Goal: Information Seeking & Learning: Find specific page/section

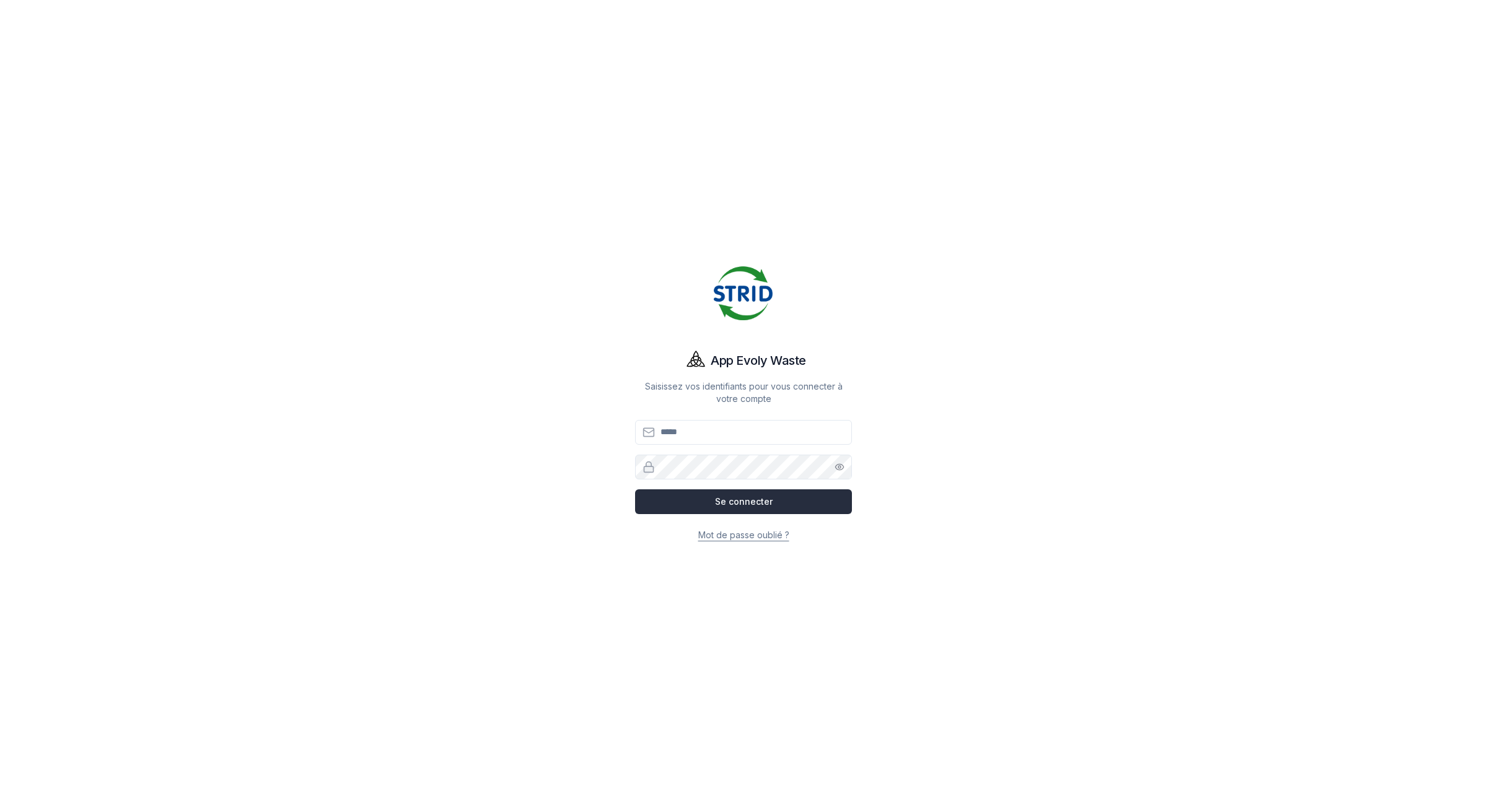
type input "**********"
click at [673, 502] on button "Se connecter" at bounding box center [744, 502] width 217 height 25
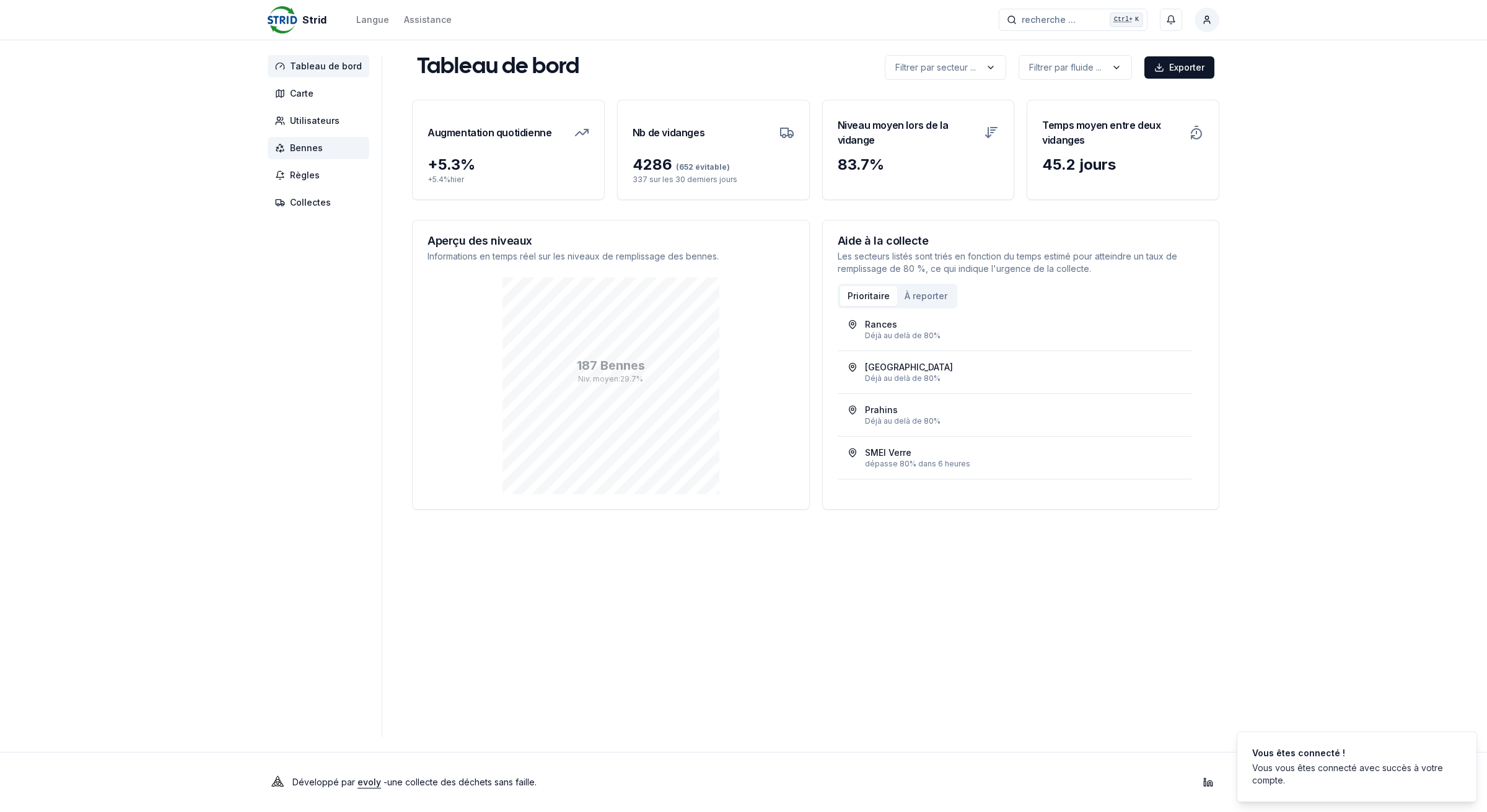
click at [296, 148] on span "Bennes" at bounding box center [306, 148] width 33 height 12
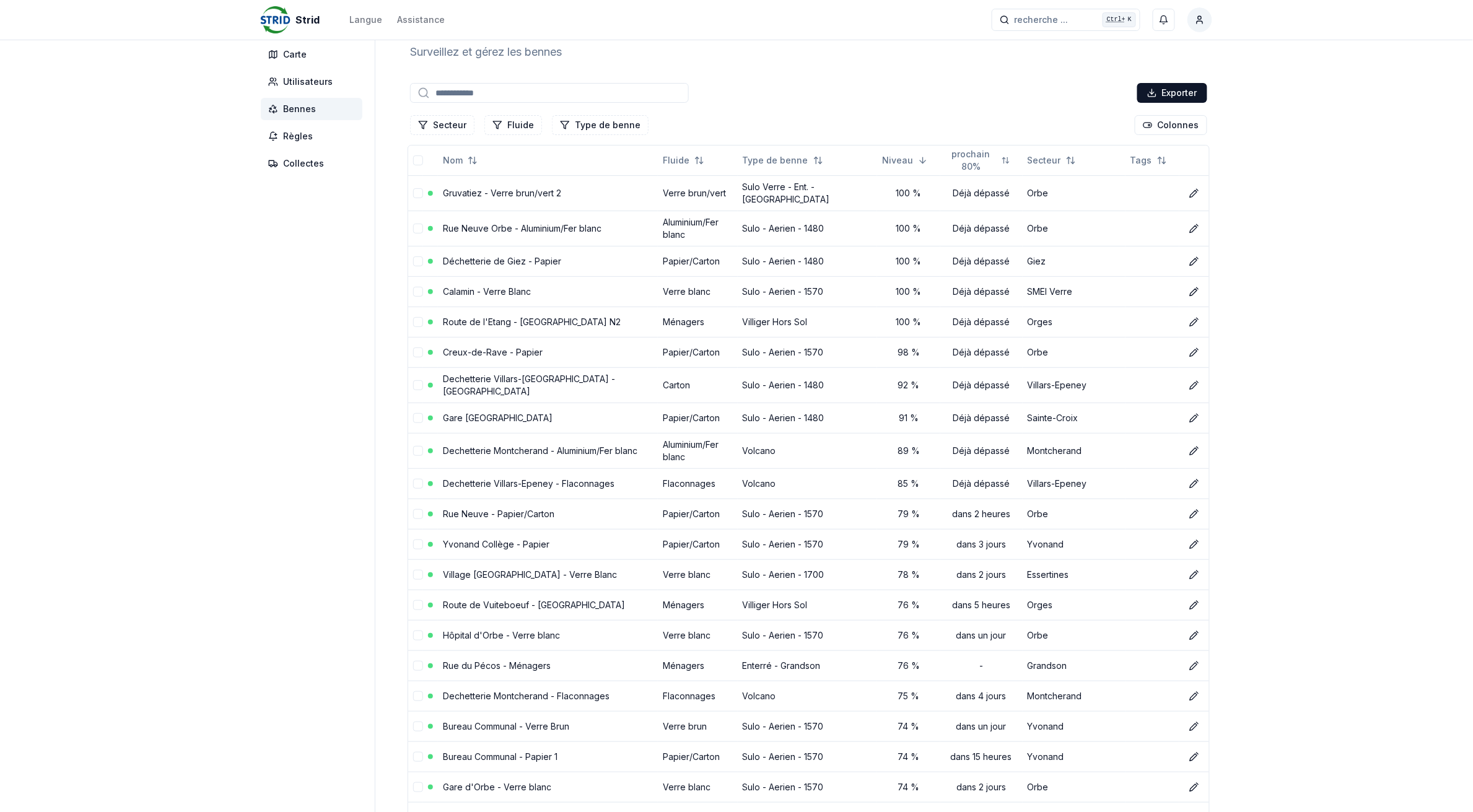
scroll to position [78, 0]
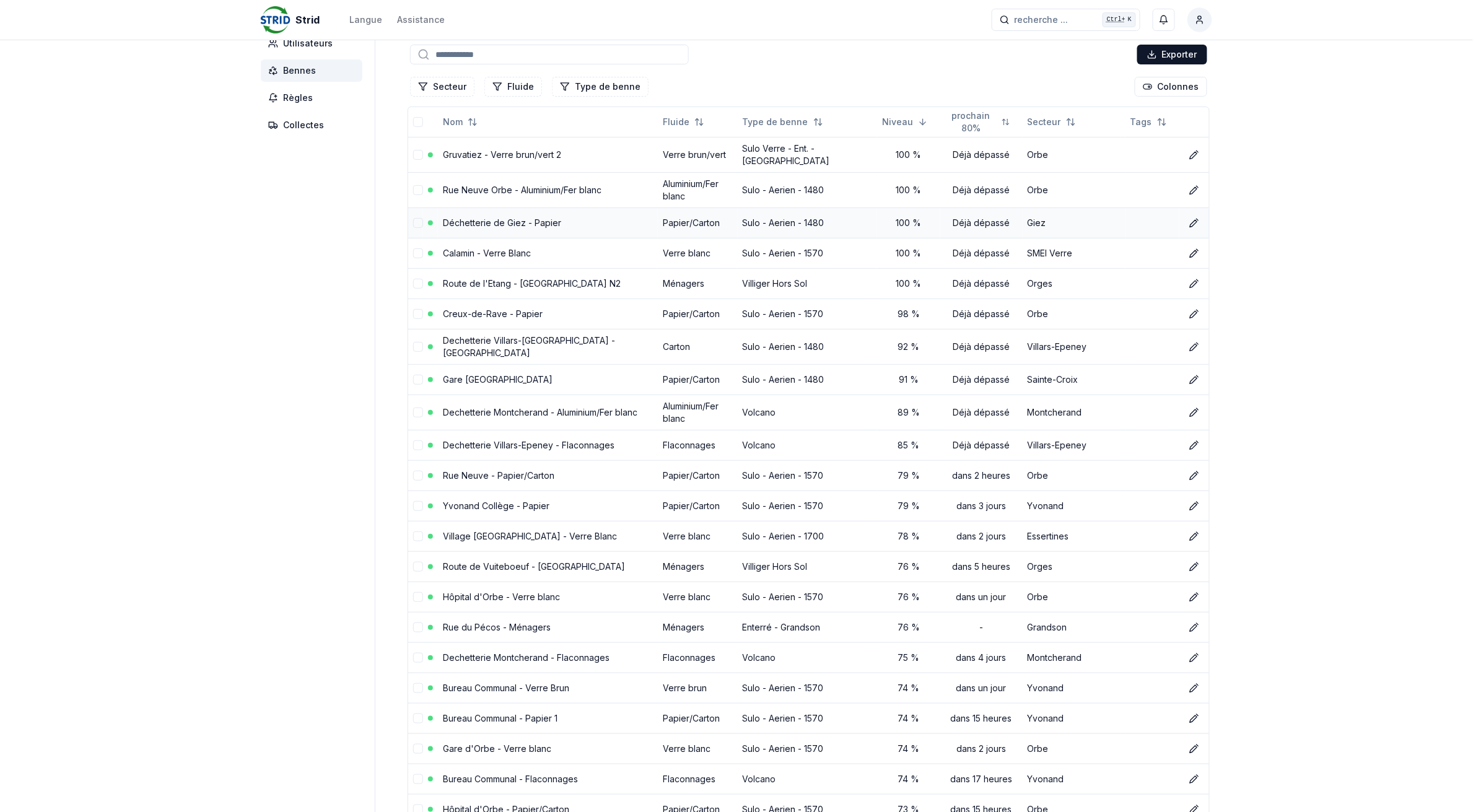
click at [458, 218] on link "Déchetterie de Giez - Papier" at bounding box center [502, 223] width 119 height 10
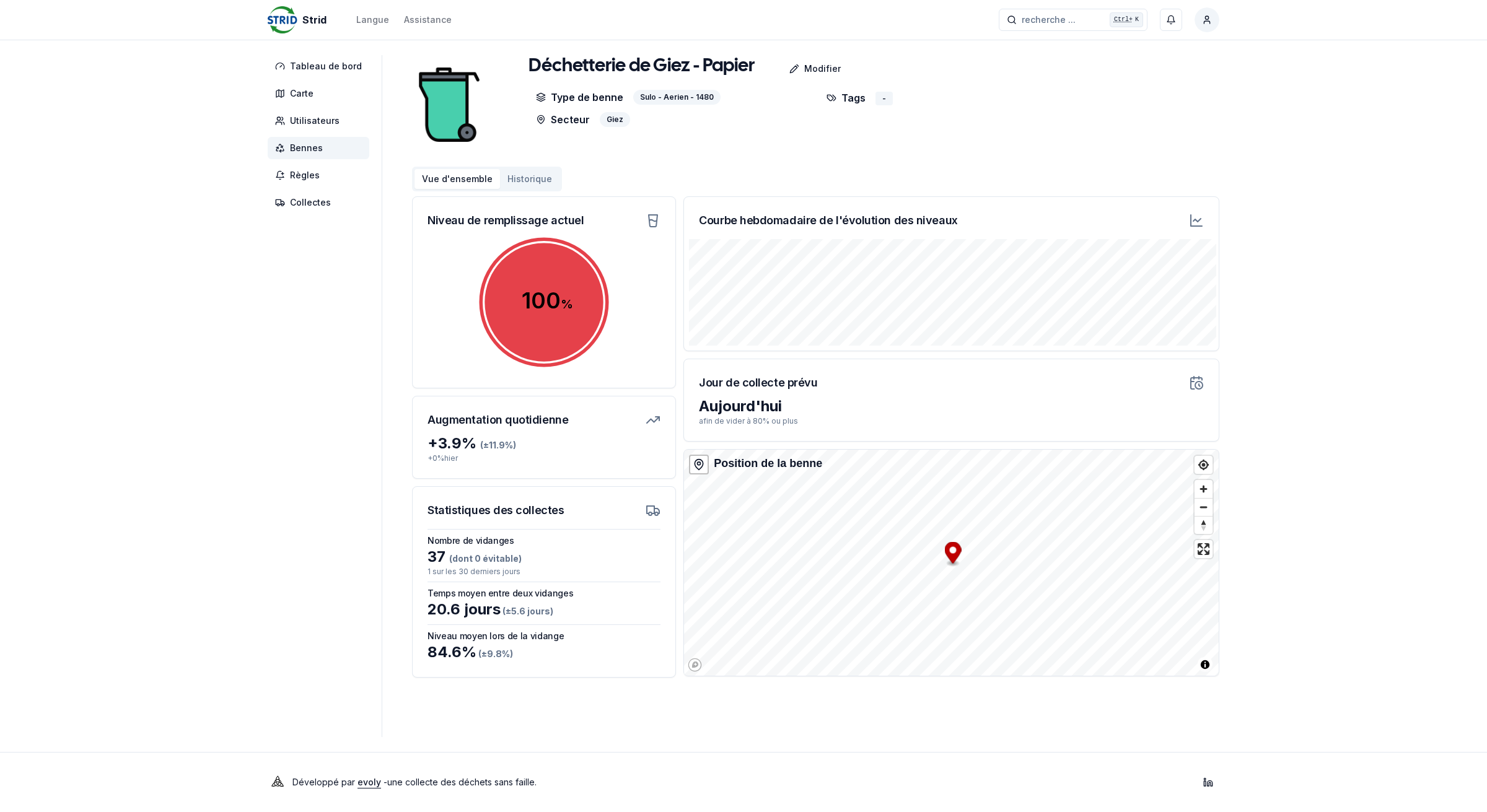
click at [298, 145] on span "Bennes" at bounding box center [306, 148] width 33 height 12
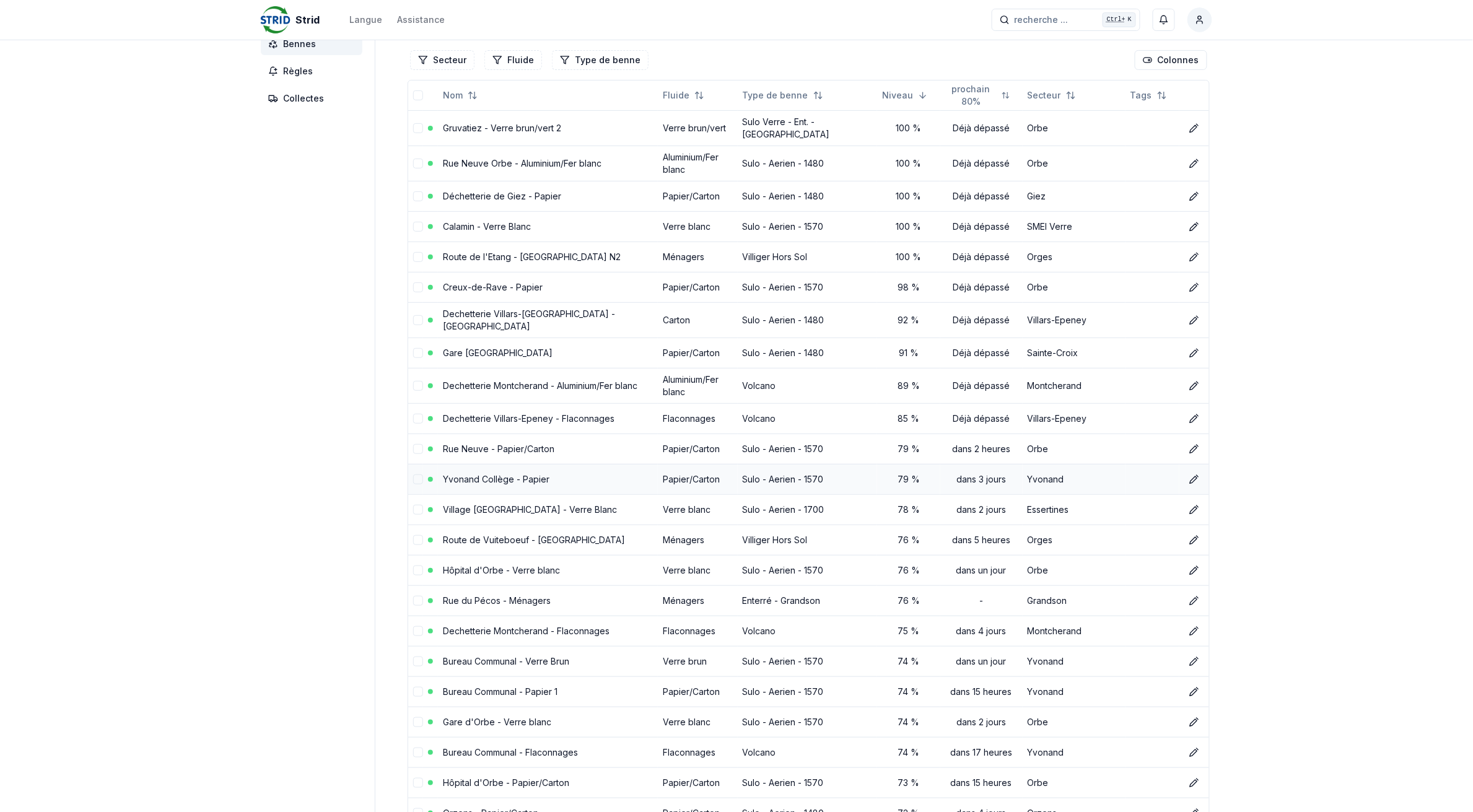
scroll to position [78, 0]
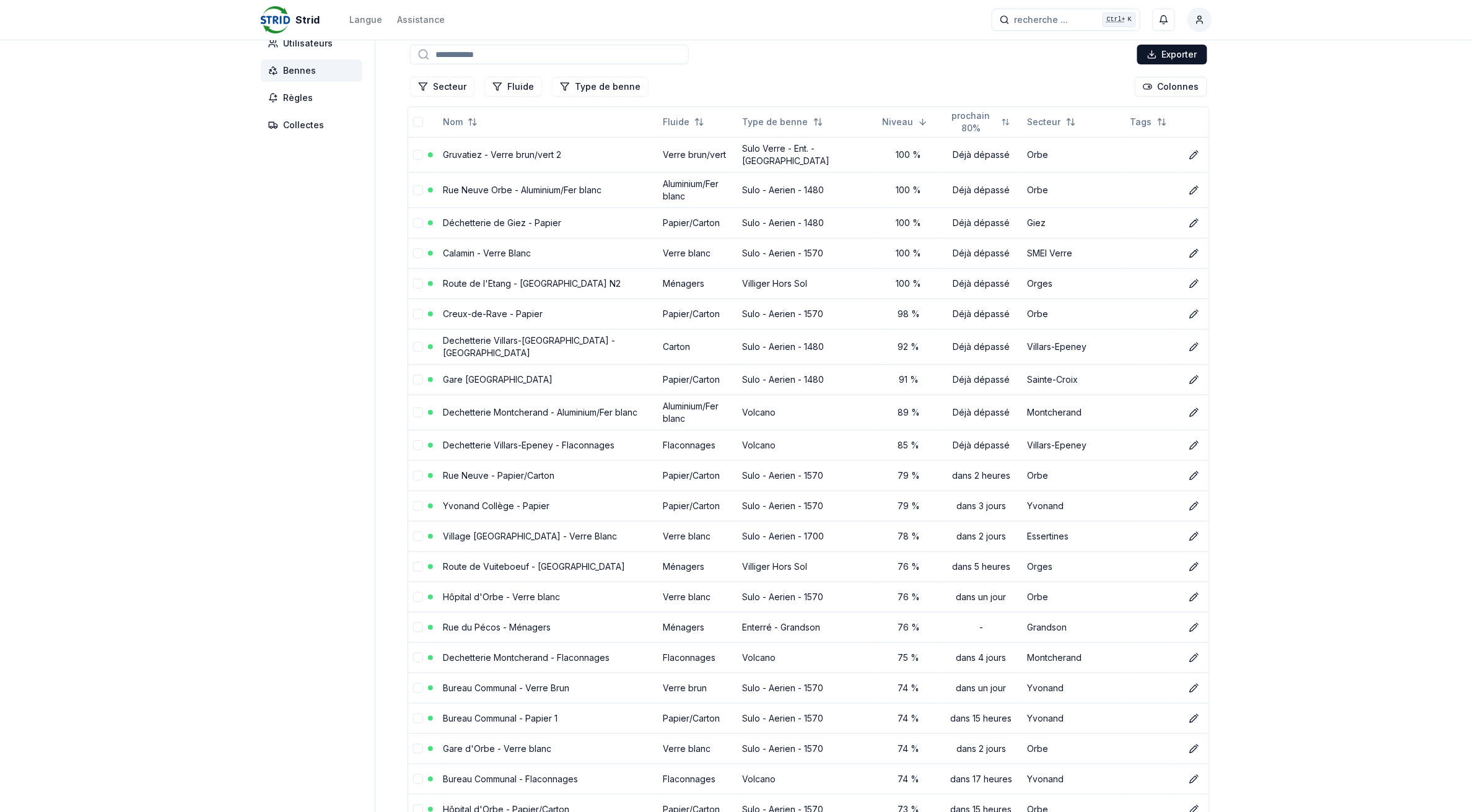
click at [506, 52] on input at bounding box center [550, 54] width 279 height 20
type input "**"
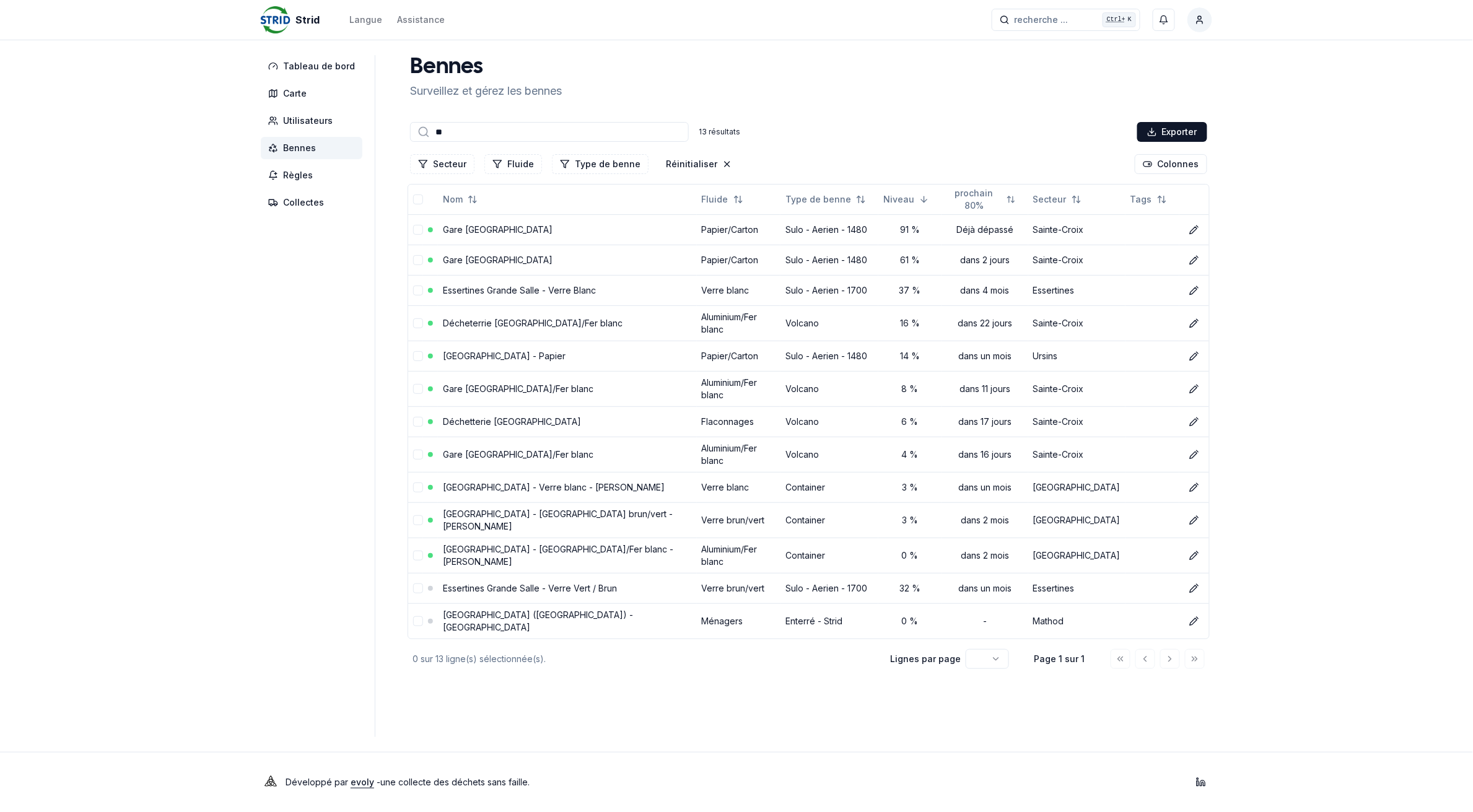
scroll to position [0, 0]
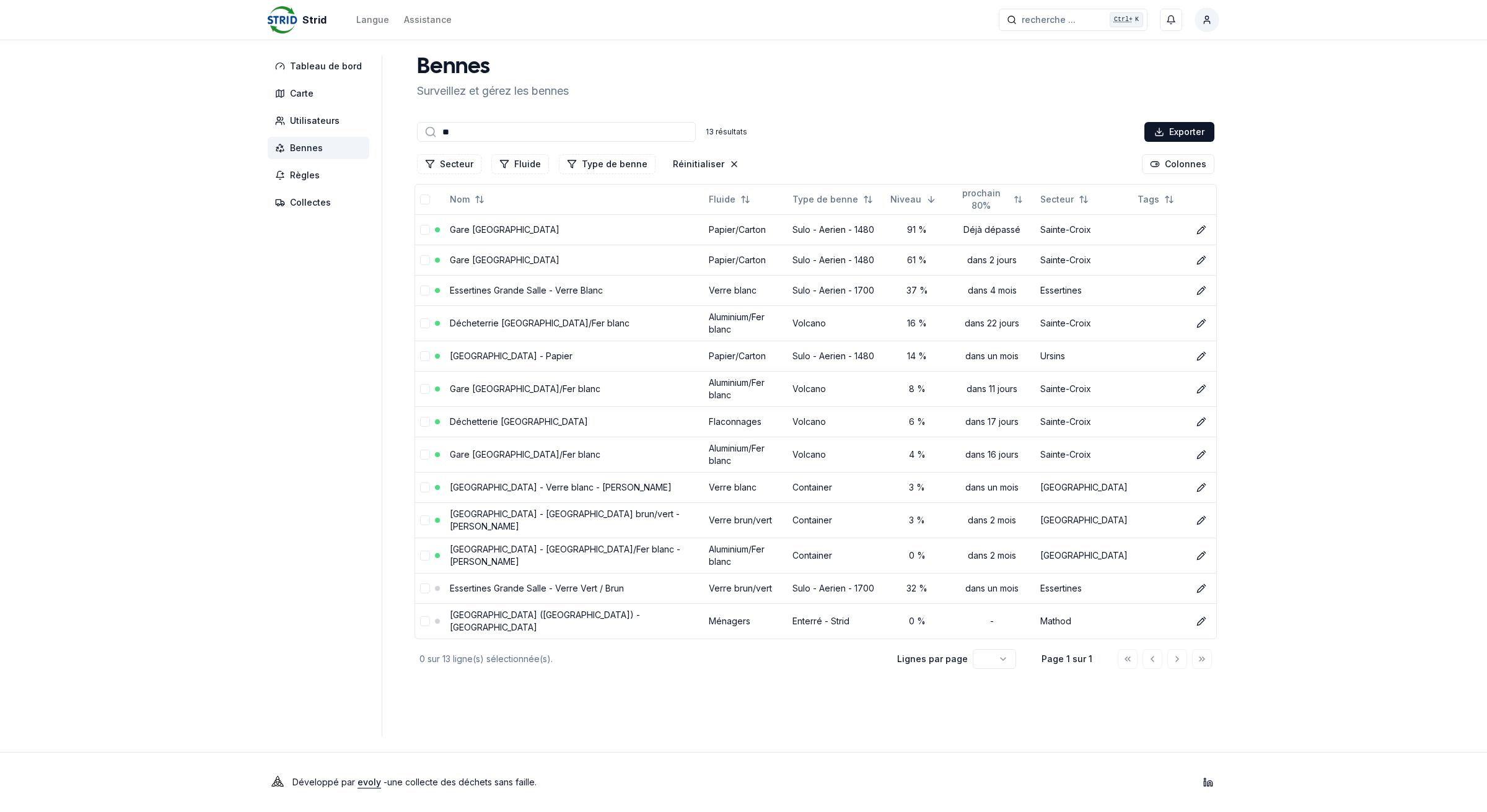
click at [487, 136] on input "**" at bounding box center [556, 132] width 279 height 20
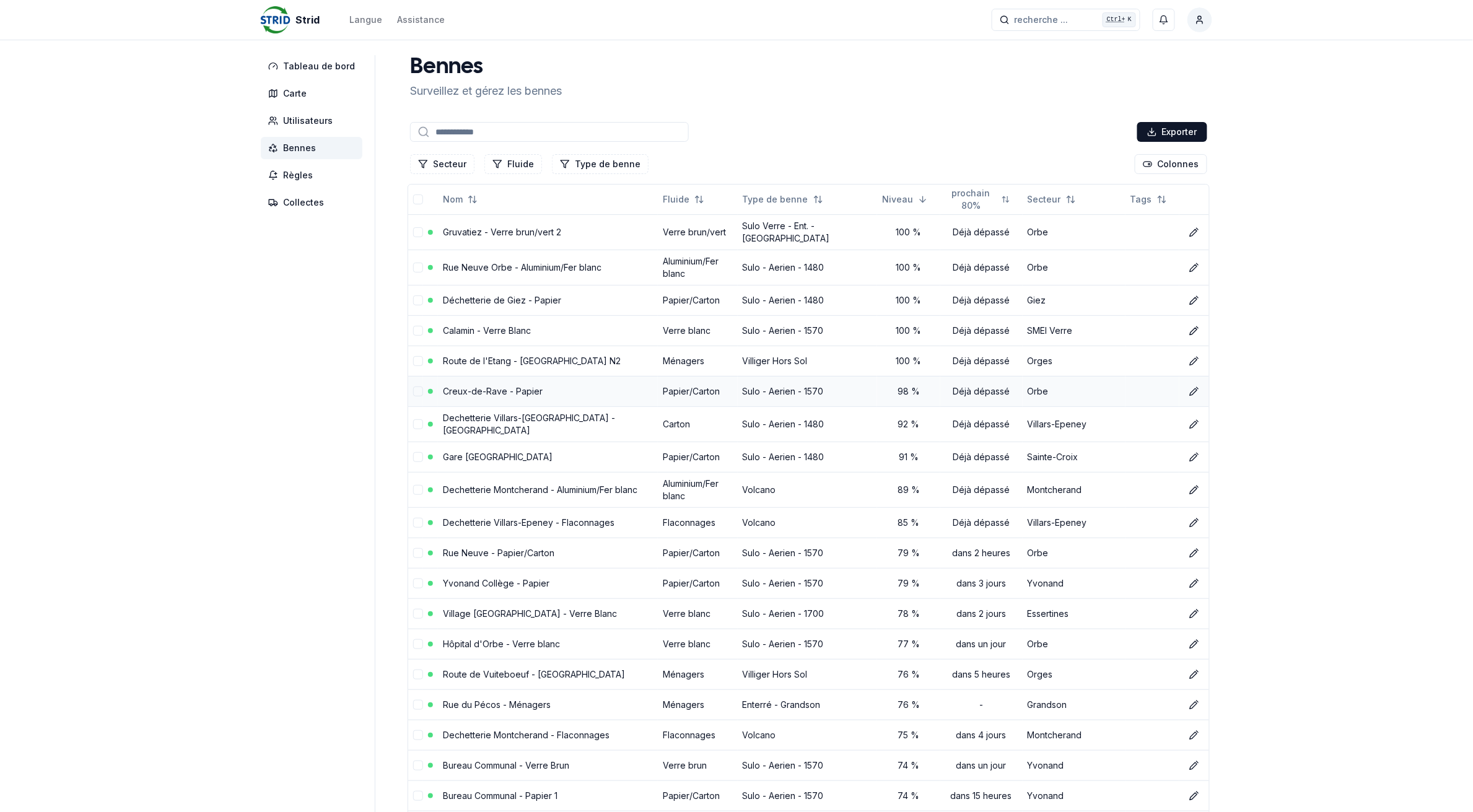
click at [525, 388] on link "Creux-de-Rave - Papier" at bounding box center [493, 391] width 100 height 10
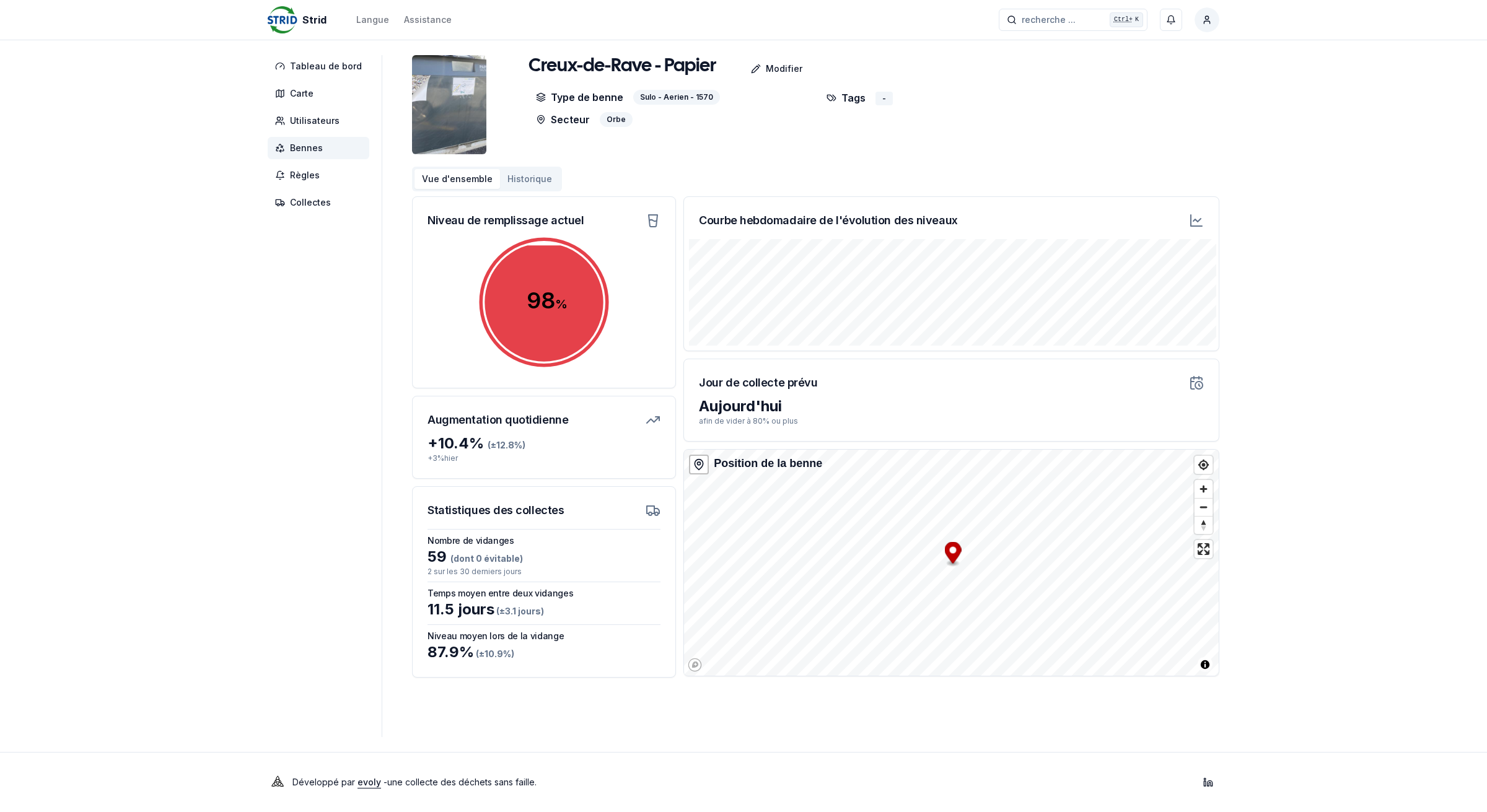
click at [298, 149] on span "Bennes" at bounding box center [306, 148] width 33 height 12
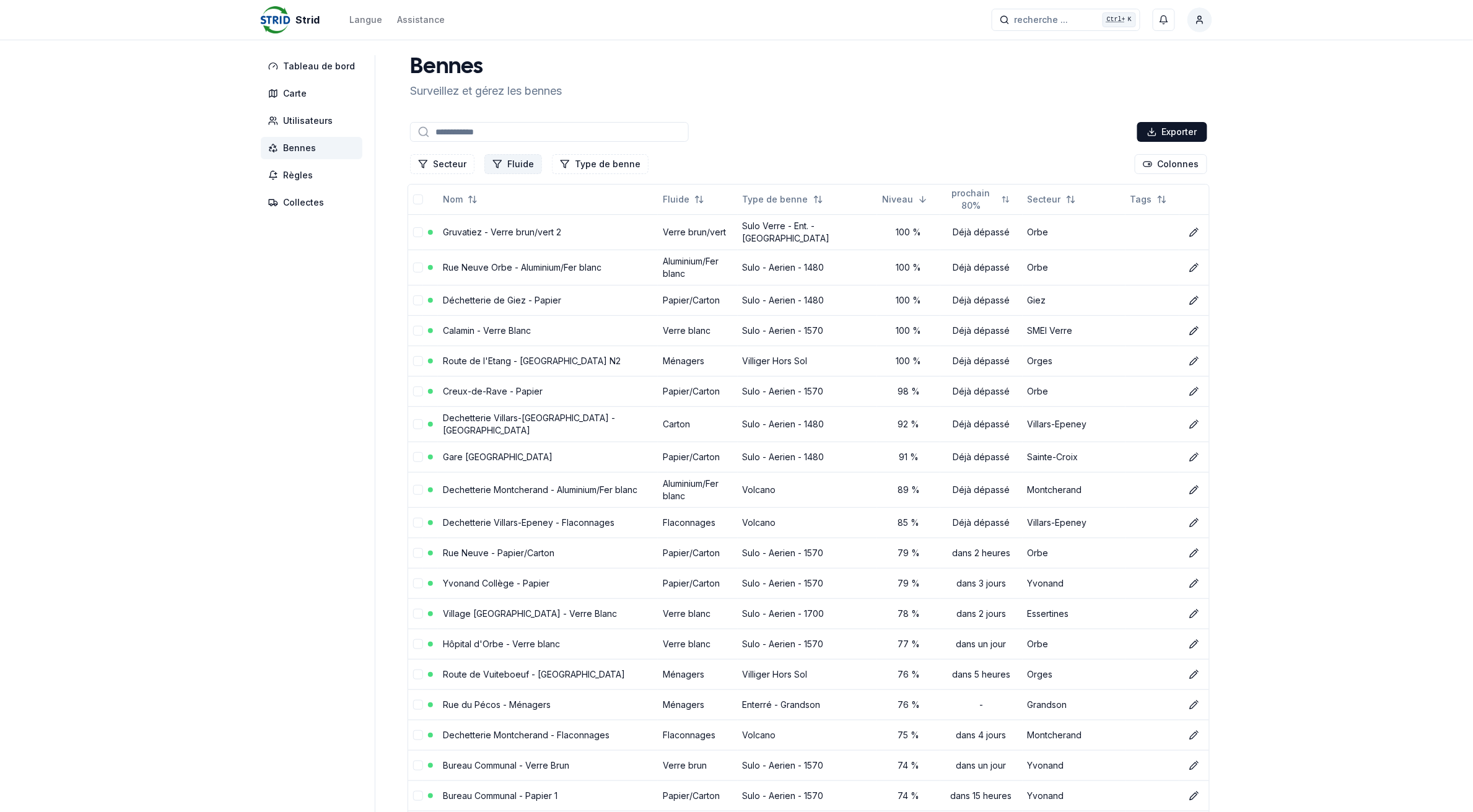
click at [506, 167] on button "Fluide" at bounding box center [513, 164] width 58 height 20
click at [490, 217] on div "Suggestions" at bounding box center [492, 217] width 10 height 10
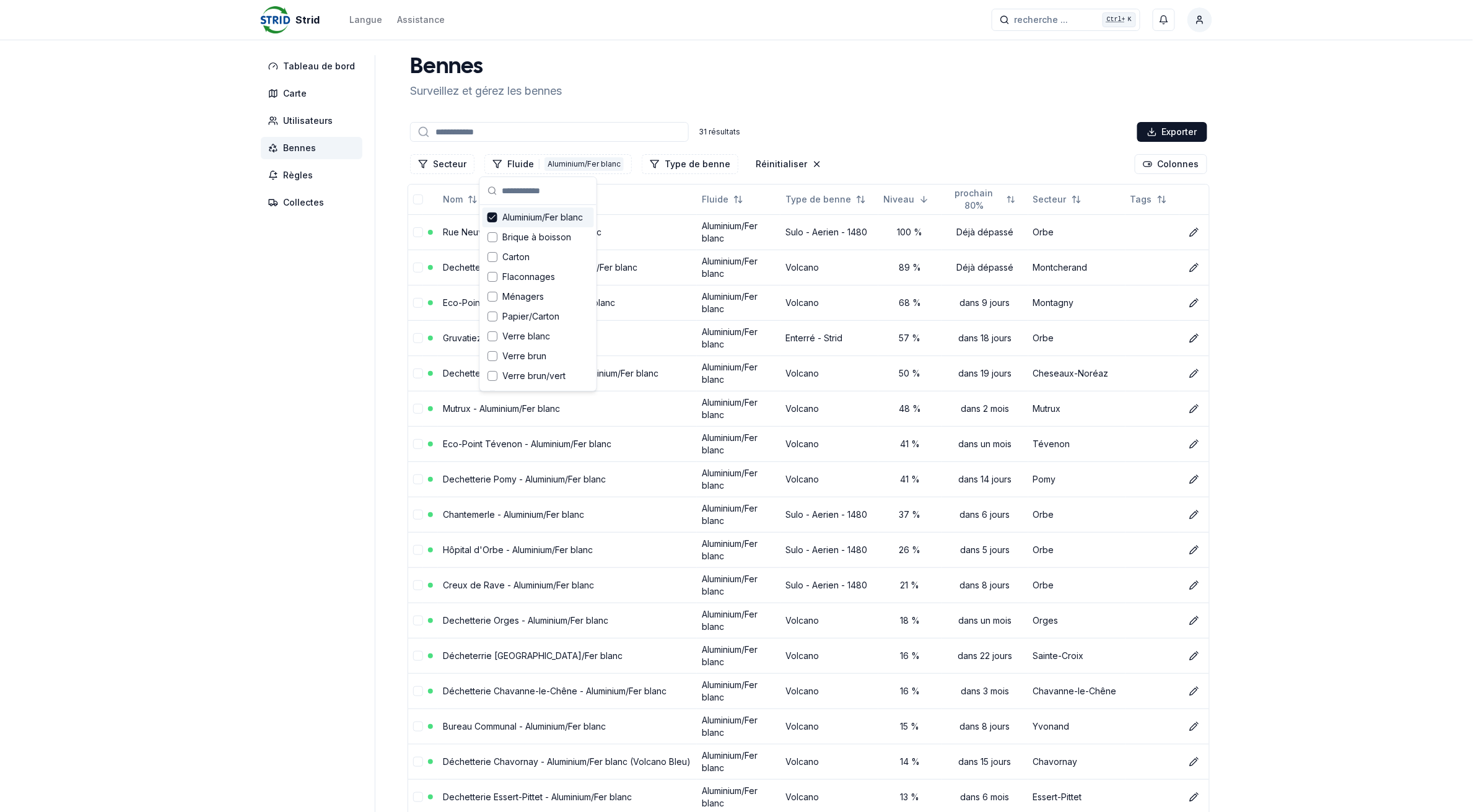
click at [336, 276] on aside "Tableau de bord Carte Utilisateurs Bennes Règles Collectes" at bounding box center [318, 699] width 115 height 1287
click at [536, 168] on button "Fluide 1 Aluminium/Fer blanc" at bounding box center [559, 164] width 148 height 20
click at [490, 215] on icon "Suggestions" at bounding box center [492, 217] width 8 height 10
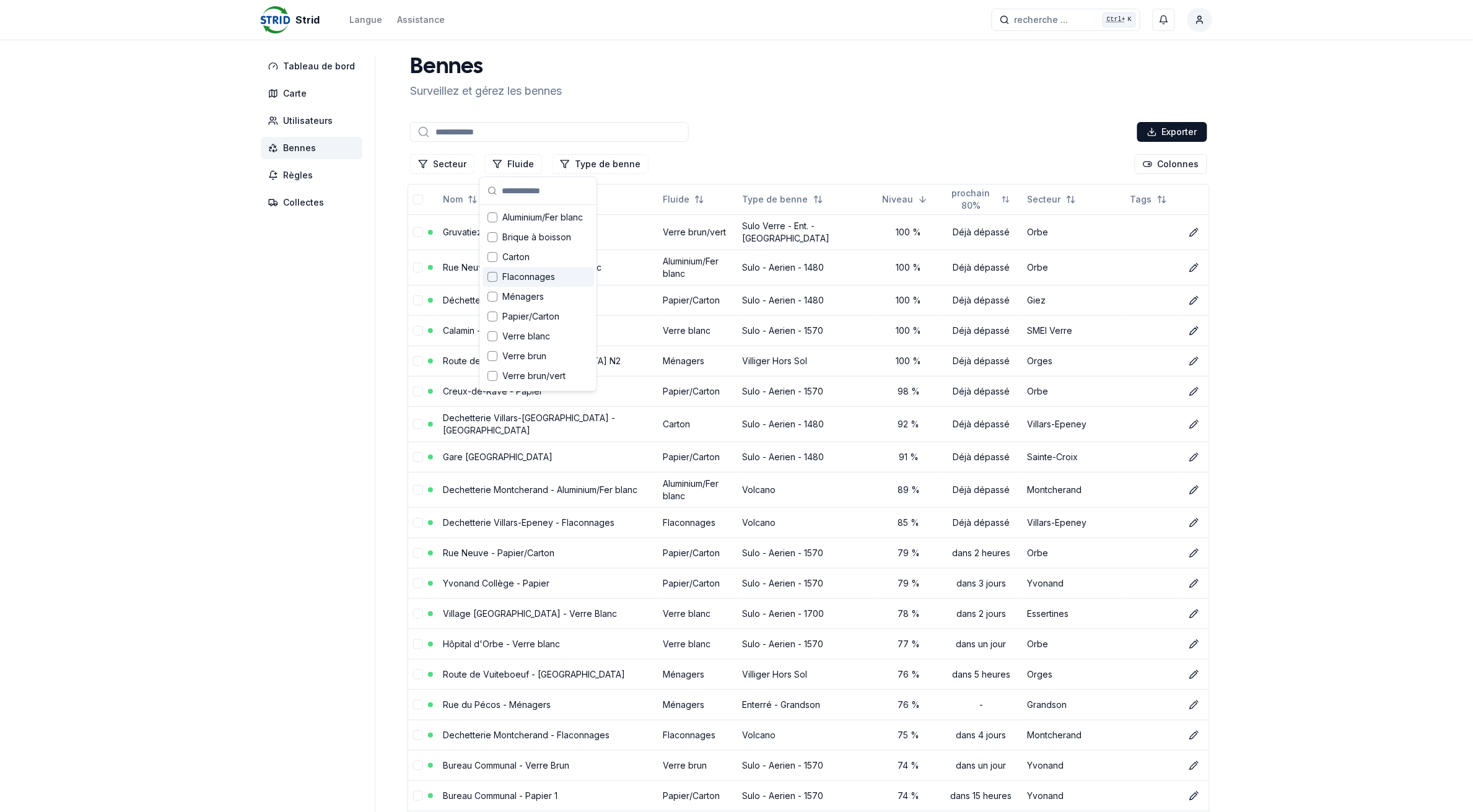
click at [494, 279] on div "Suggestions" at bounding box center [492, 277] width 10 height 10
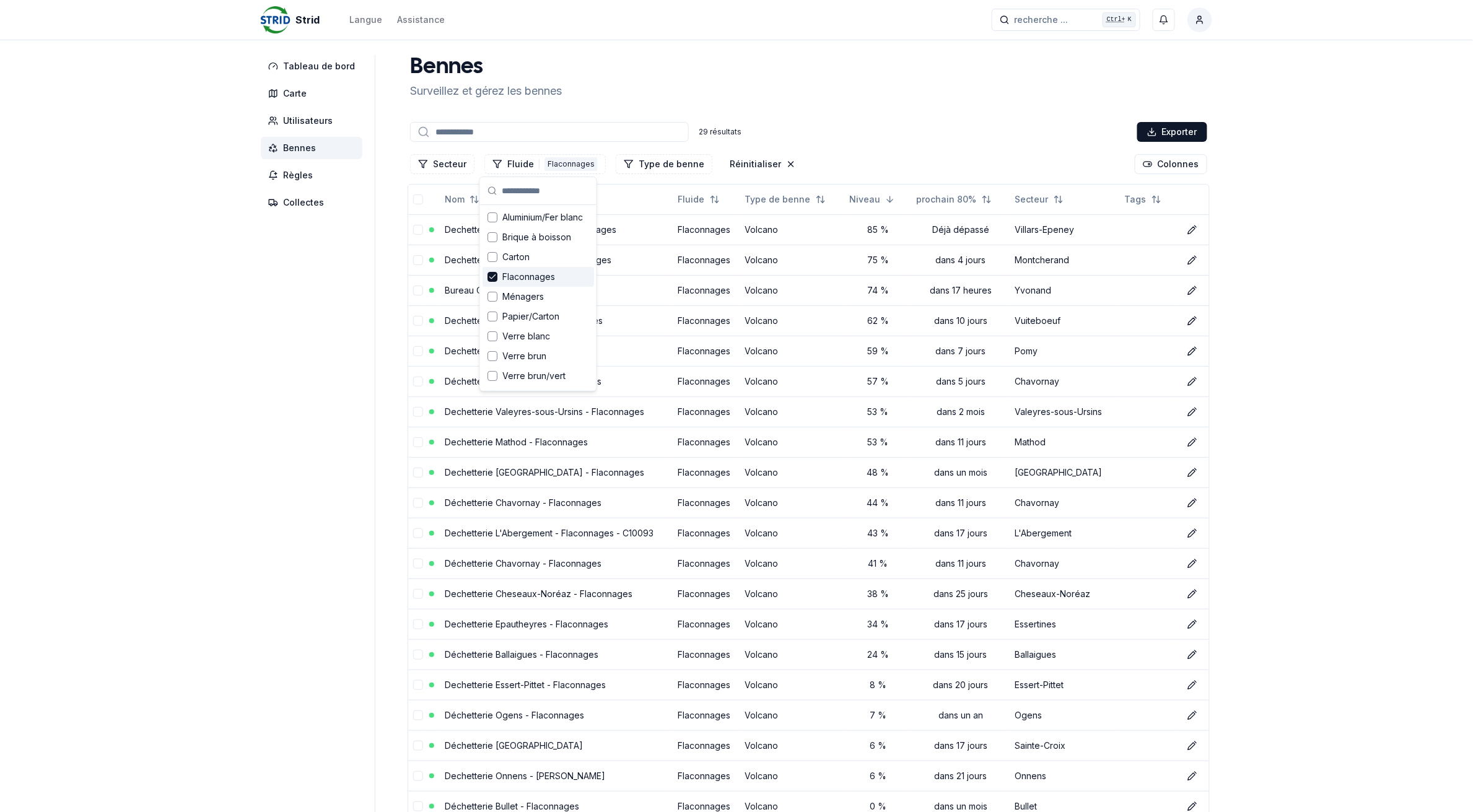
click at [327, 308] on aside "Tableau de bord Carte Utilisateurs Bennes Règles Collectes" at bounding box center [318, 591] width 115 height 1073
click at [503, 261] on link "Dechetterie Montcherand - Flaconnages" at bounding box center [528, 260] width 167 height 10
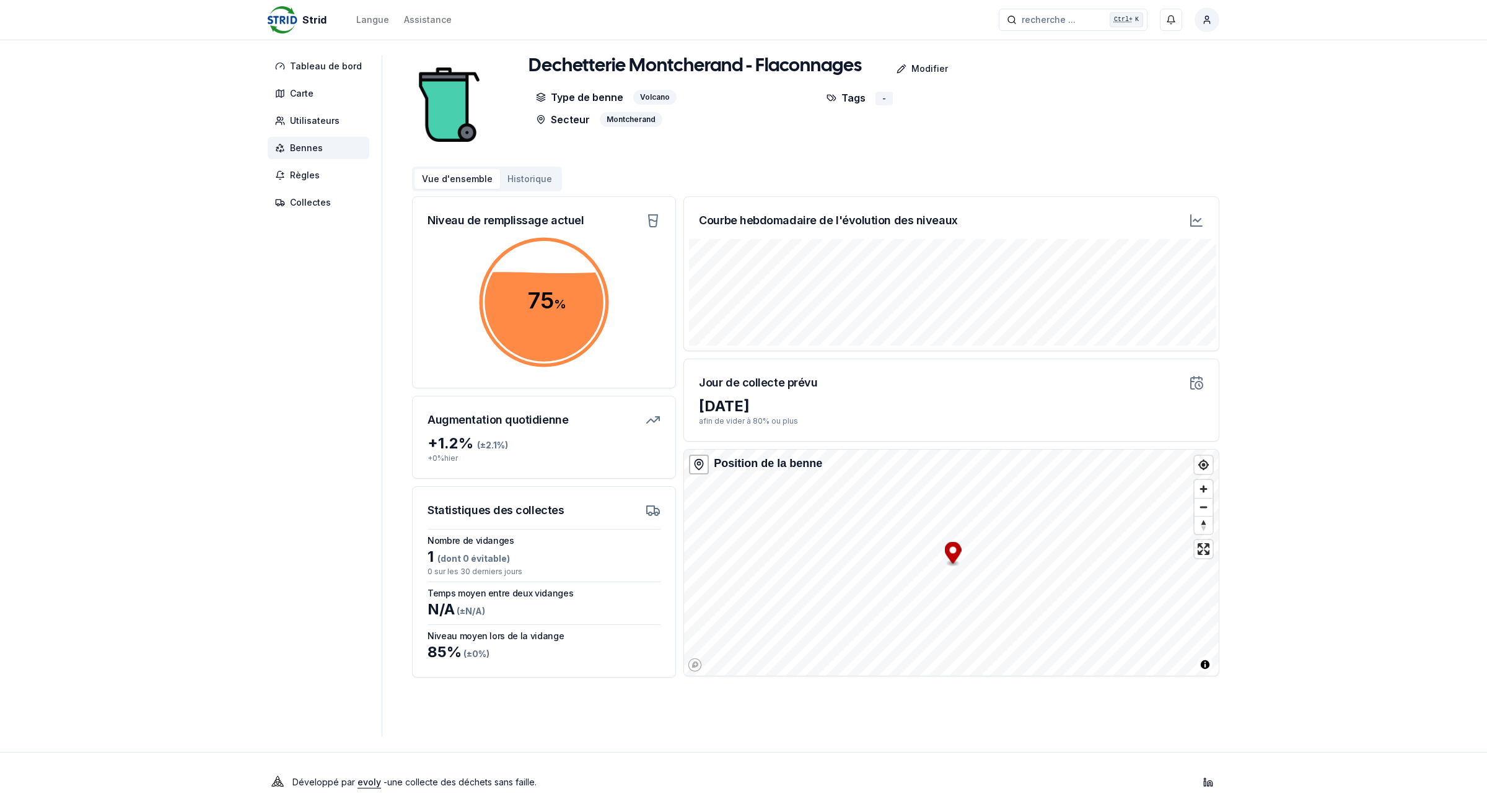
click at [331, 144] on span "Bennes" at bounding box center [318, 148] width 102 height 22
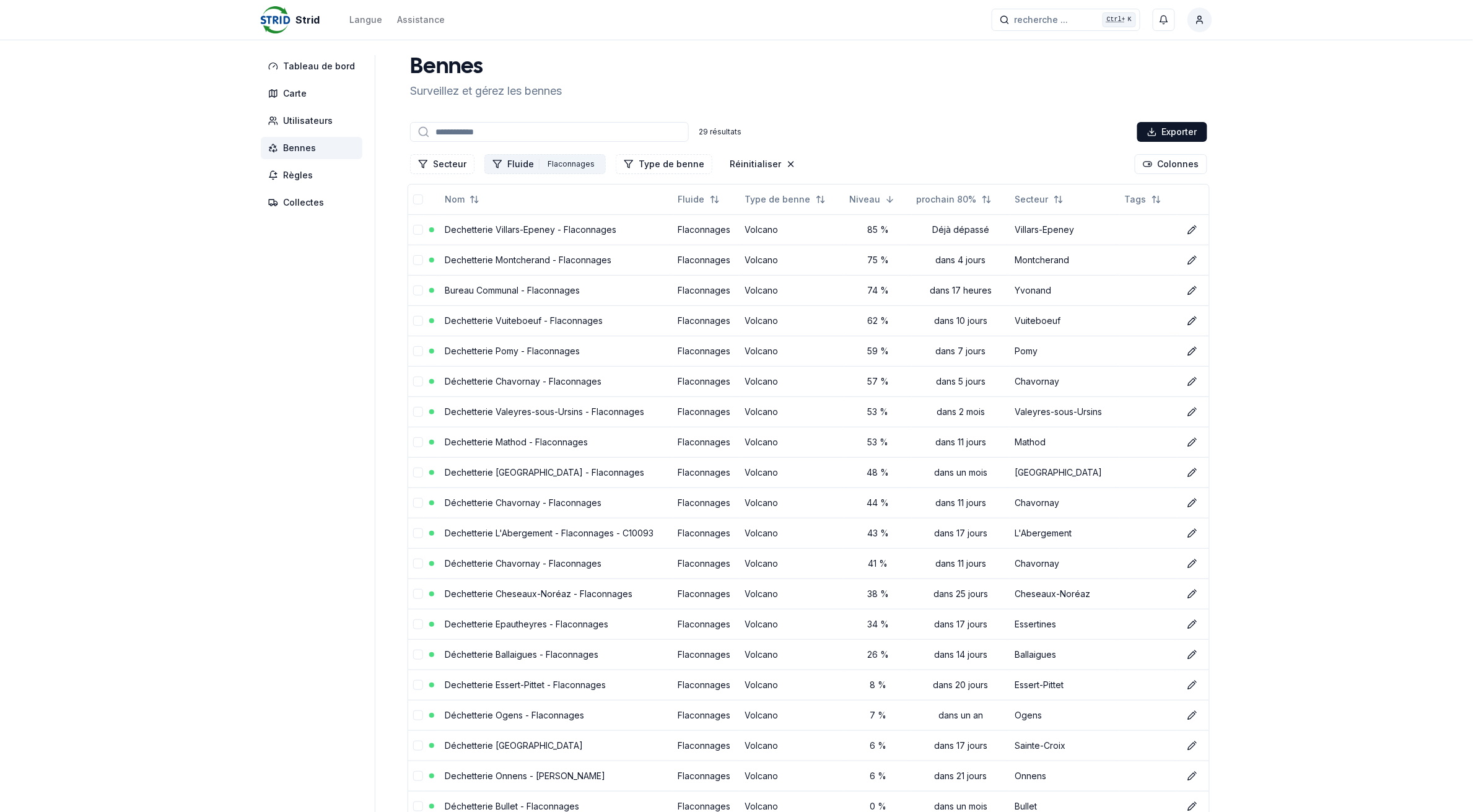
click at [549, 164] on div "Flaconnages" at bounding box center [571, 164] width 53 height 14
click at [493, 277] on icon "Suggestions" at bounding box center [492, 277] width 8 height 10
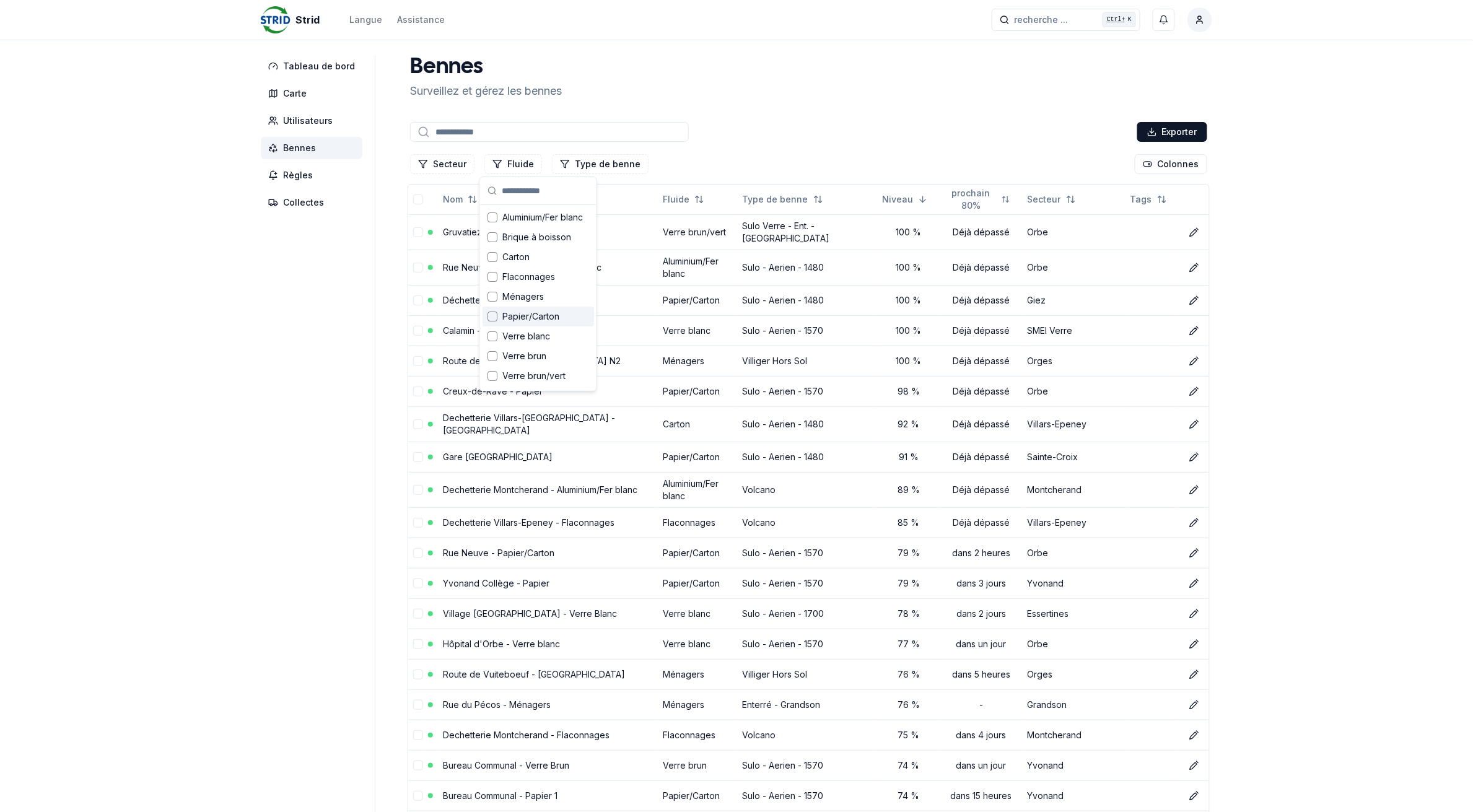
click at [490, 313] on div "Suggestions" at bounding box center [492, 316] width 10 height 10
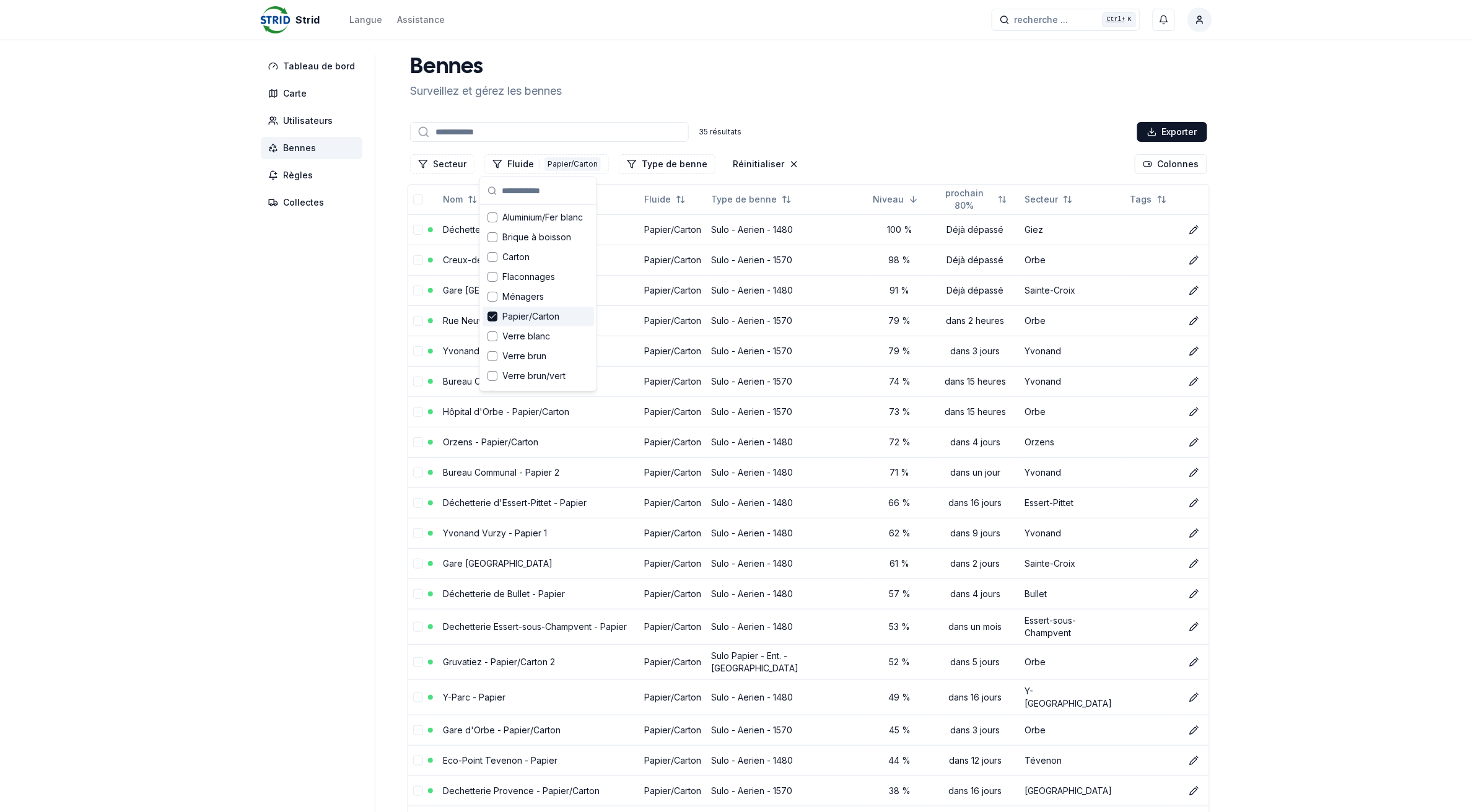
click at [291, 341] on aside "Tableau de bord Carte Utilisateurs Bennes Règles Collectes" at bounding box center [318, 695] width 115 height 1279
click at [518, 169] on button "Fluide 1 Papier/Carton" at bounding box center [547, 164] width 124 height 20
click at [493, 312] on icon "Suggestions" at bounding box center [492, 316] width 8 height 10
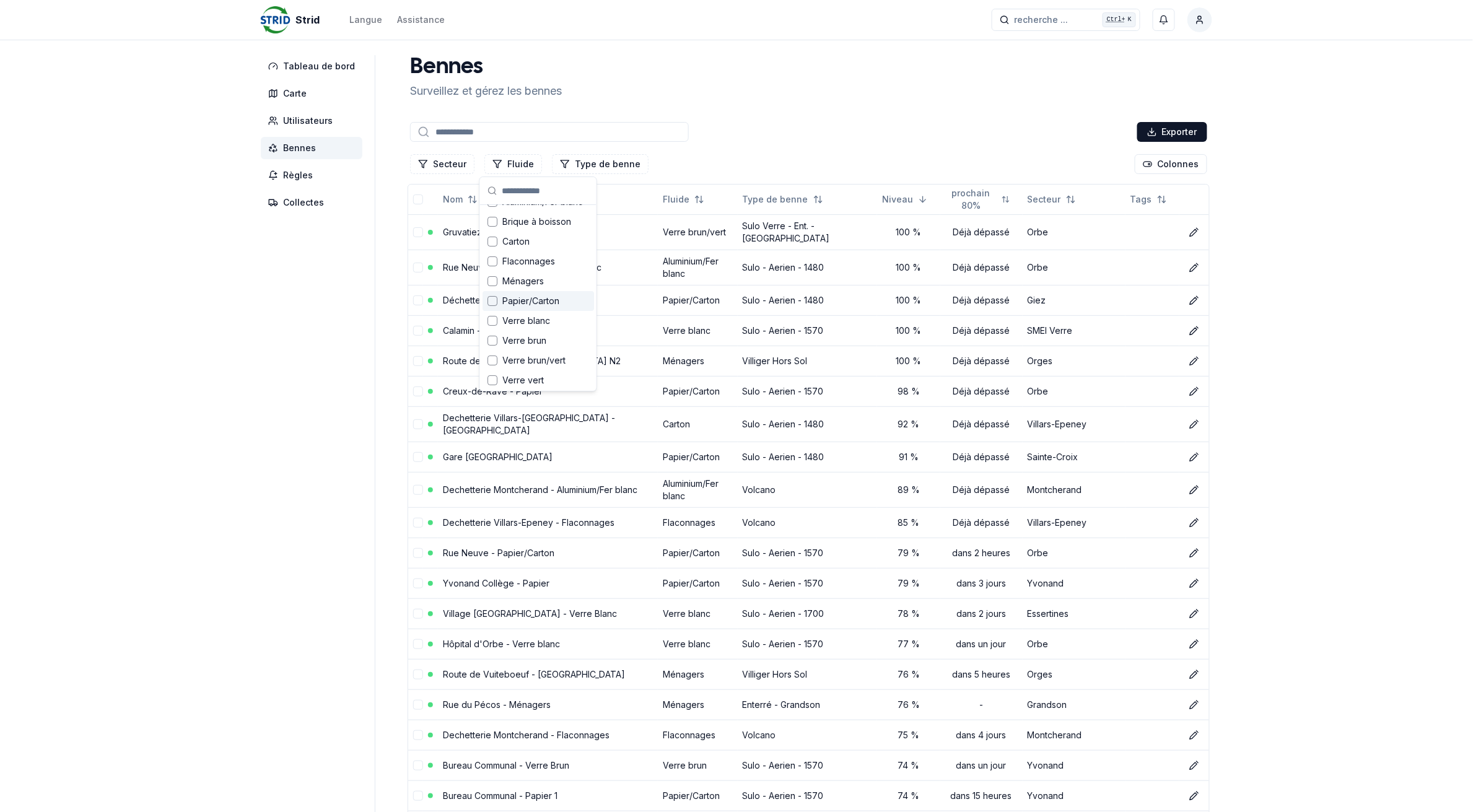
scroll to position [17, 0]
click at [510, 321] on span "Verre blanc" at bounding box center [526, 319] width 48 height 12
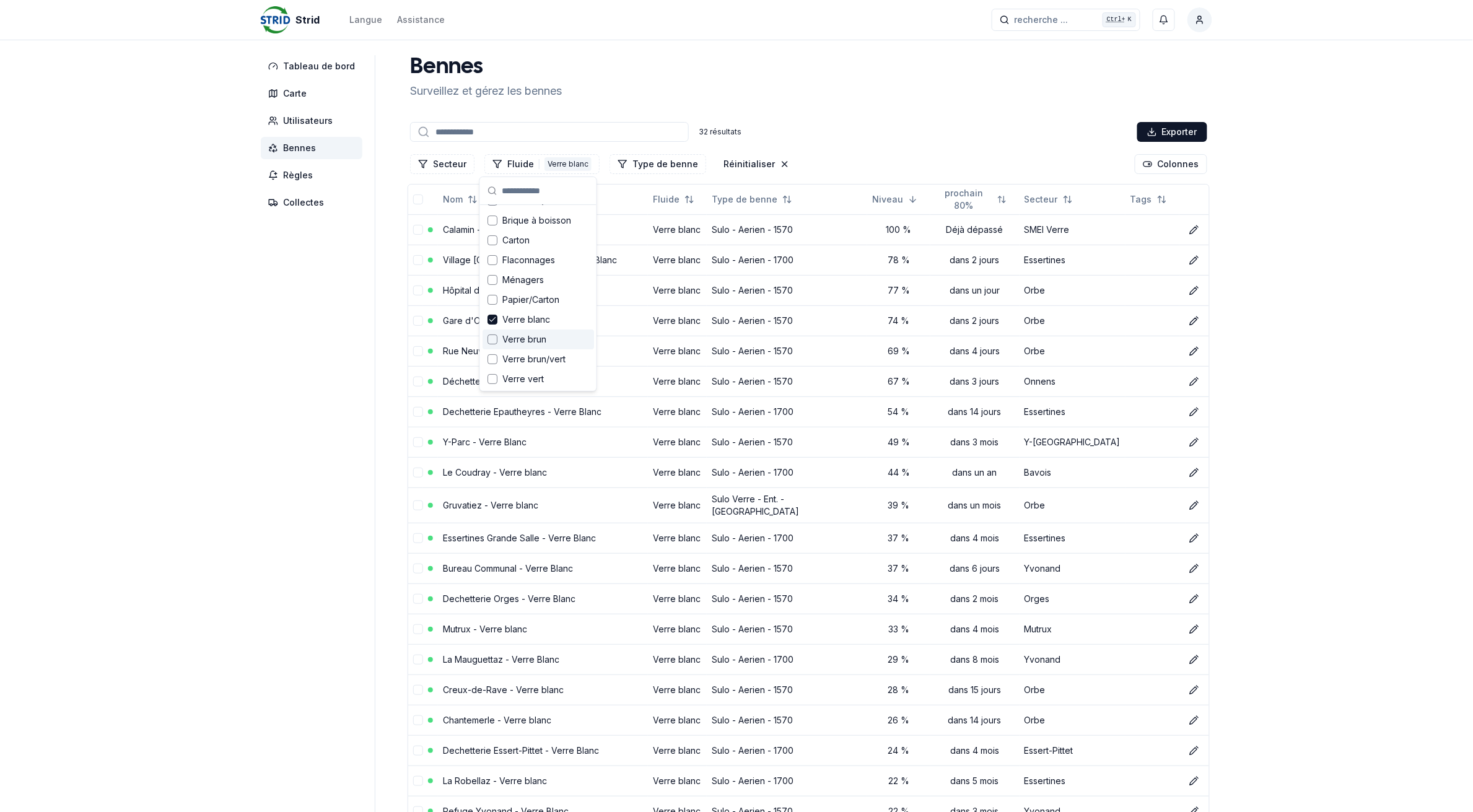
click at [521, 334] on span "Verre brun" at bounding box center [524, 339] width 44 height 12
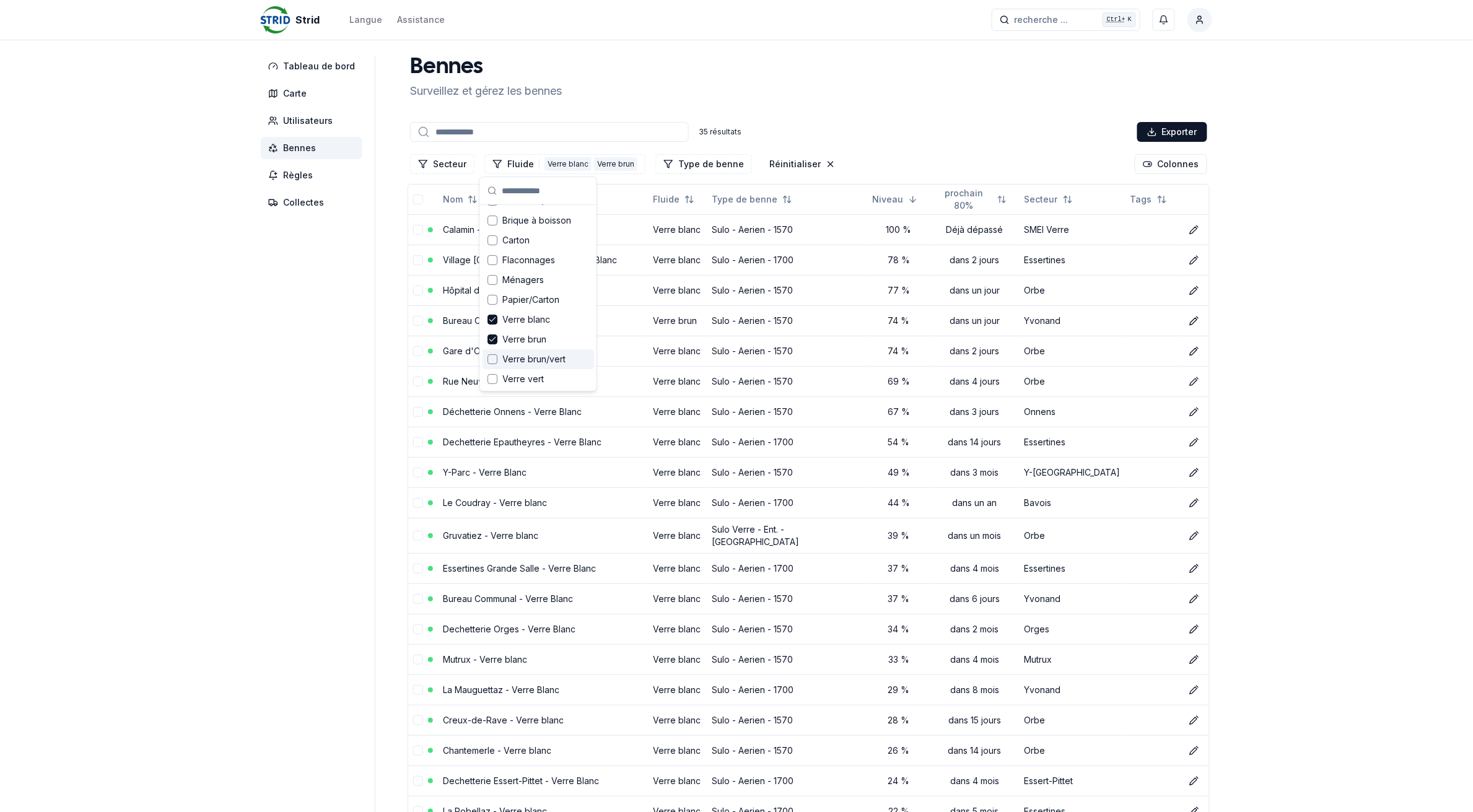
click at [526, 351] on div "Verre brun/vert" at bounding box center [539, 359] width 111 height 20
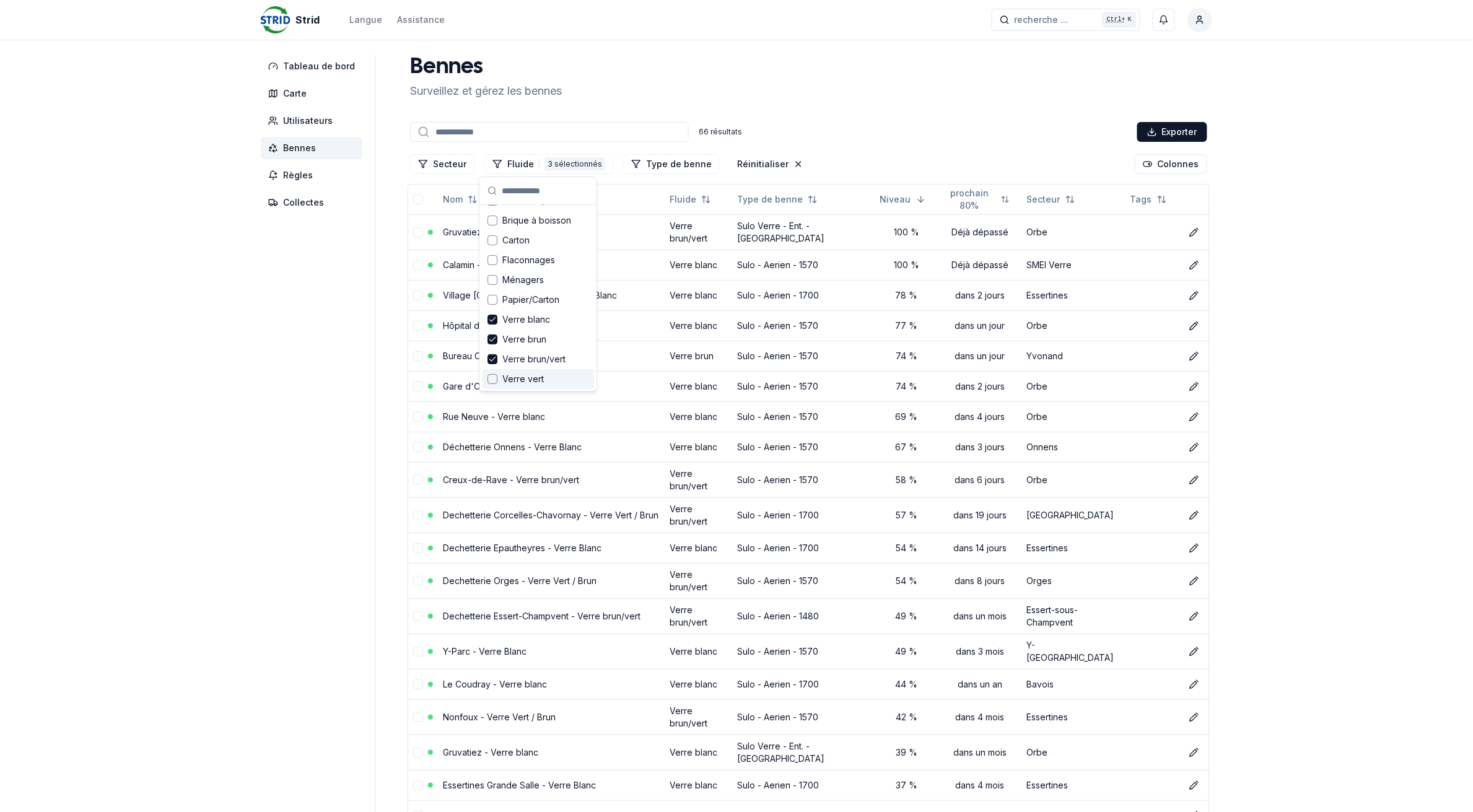
click at [524, 375] on span "Verre vert" at bounding box center [523, 379] width 41 height 12
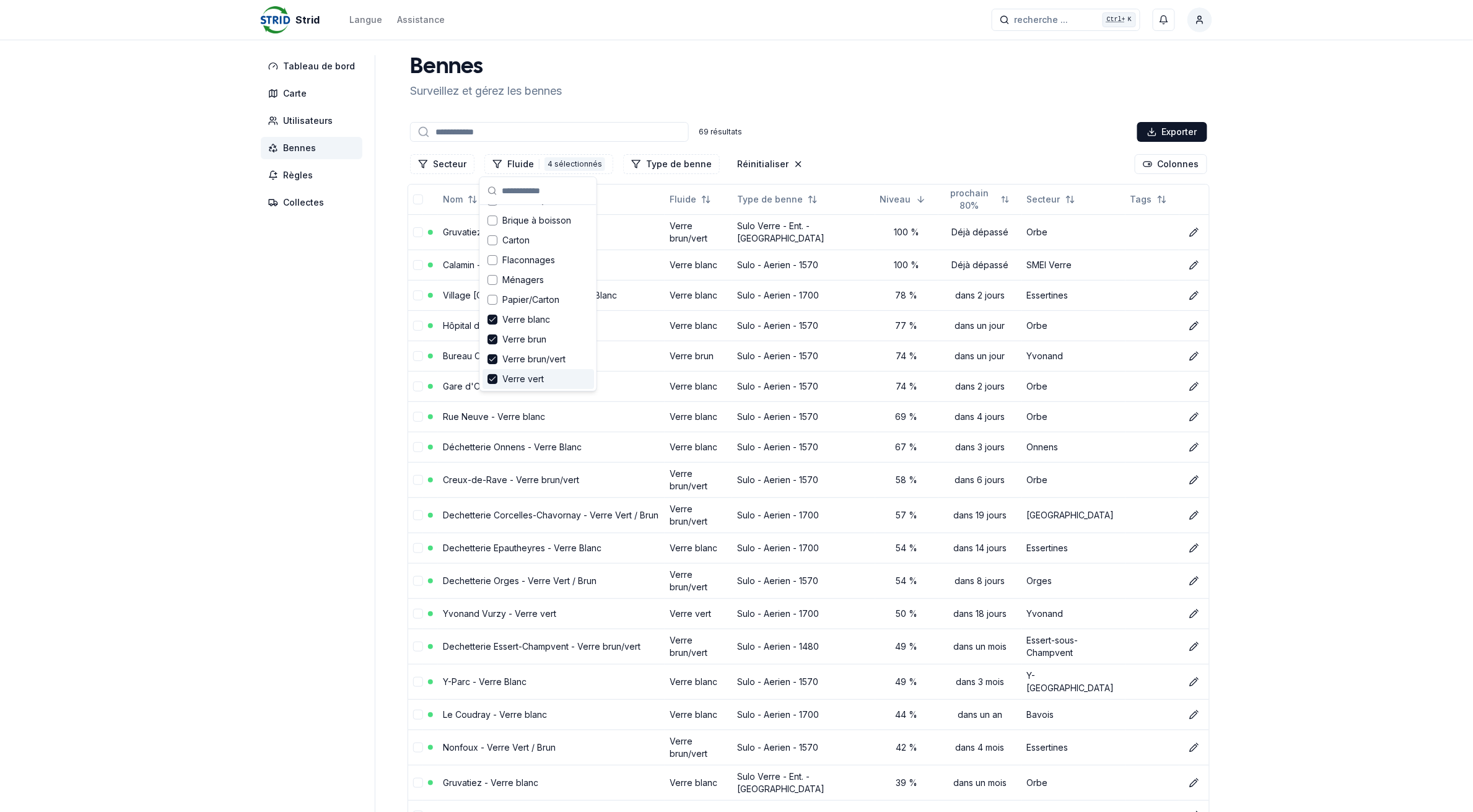
click at [483, 227] on link "Gruvatiez - Verre brun/vert 2" at bounding box center [502, 232] width 119 height 10
click at [513, 260] on link "Calamin - Verre Blanc" at bounding box center [487, 265] width 88 height 10
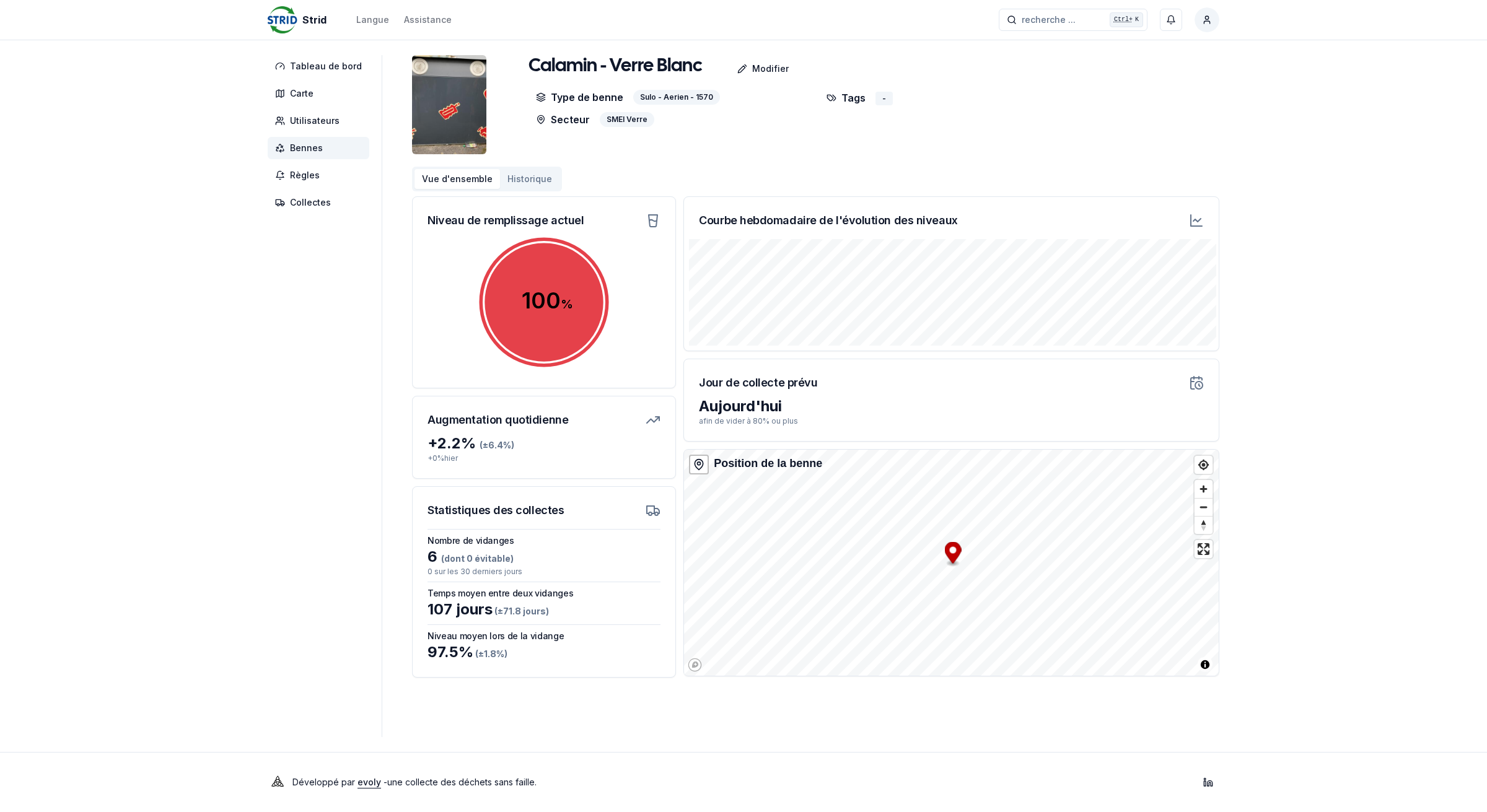
click at [309, 146] on span "Bennes" at bounding box center [306, 148] width 33 height 12
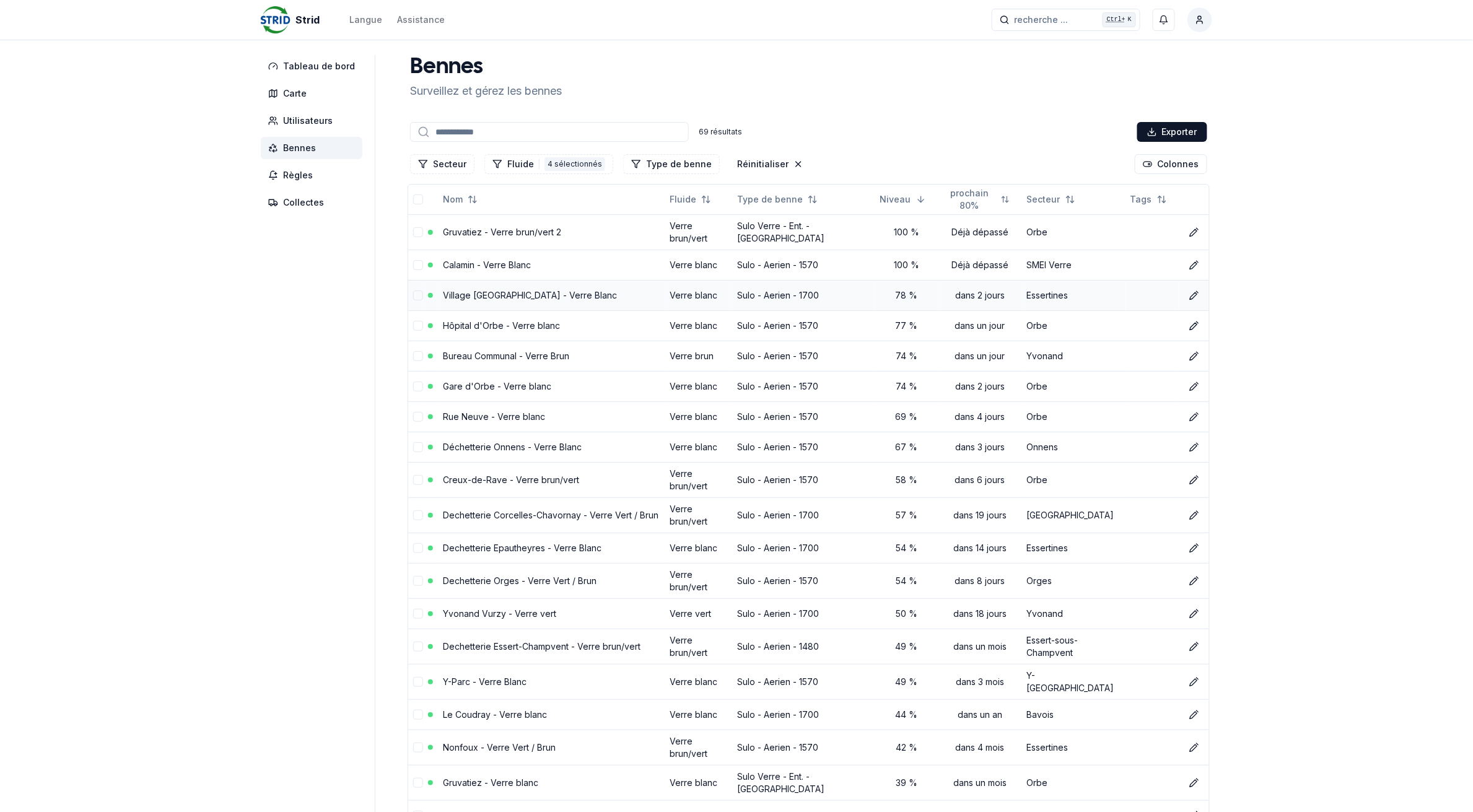
click at [482, 292] on link "Village [GEOGRAPHIC_DATA] - Verre Blanc" at bounding box center [530, 295] width 174 height 10
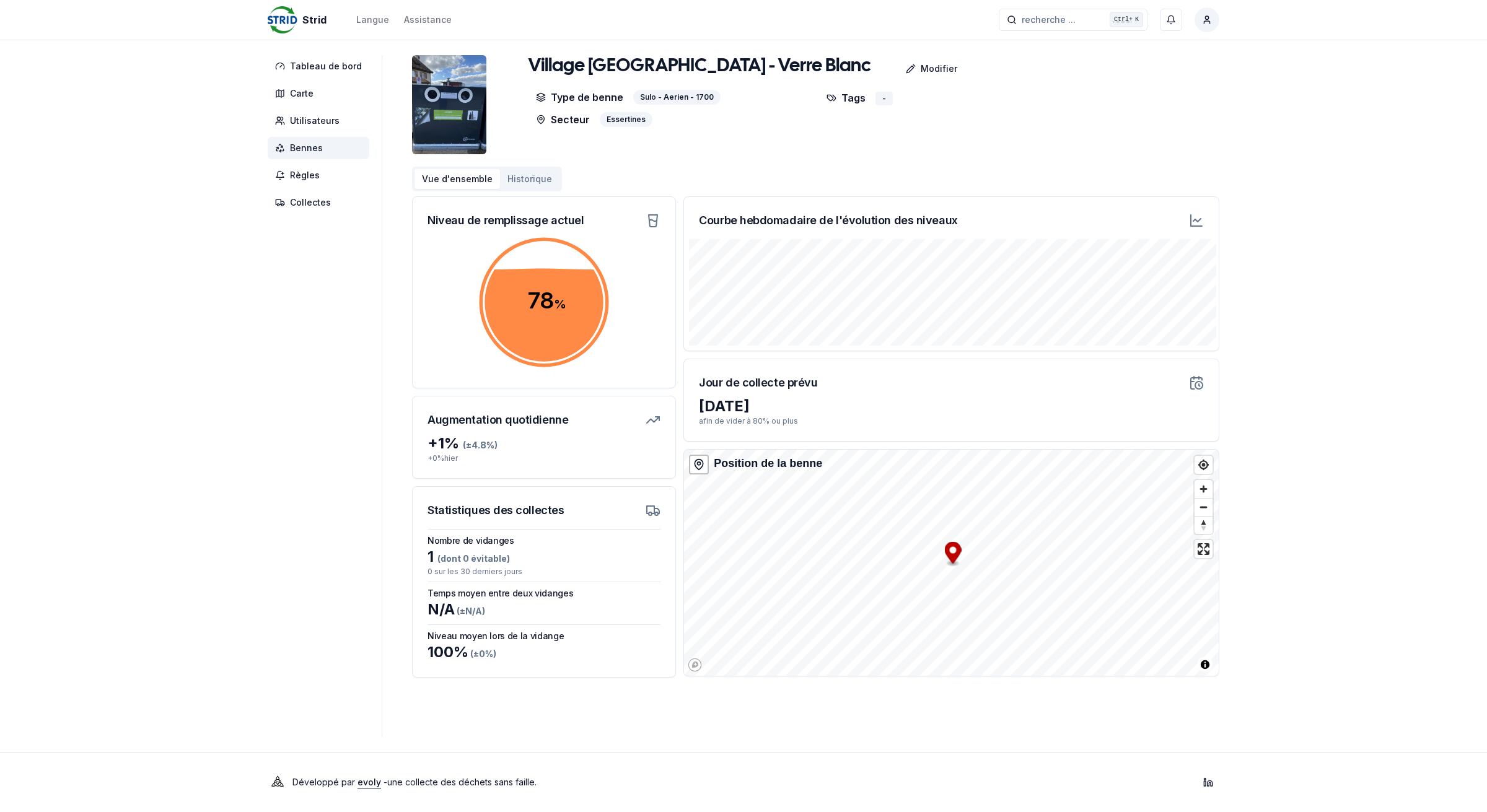
click at [336, 150] on span "Bennes" at bounding box center [318, 148] width 102 height 22
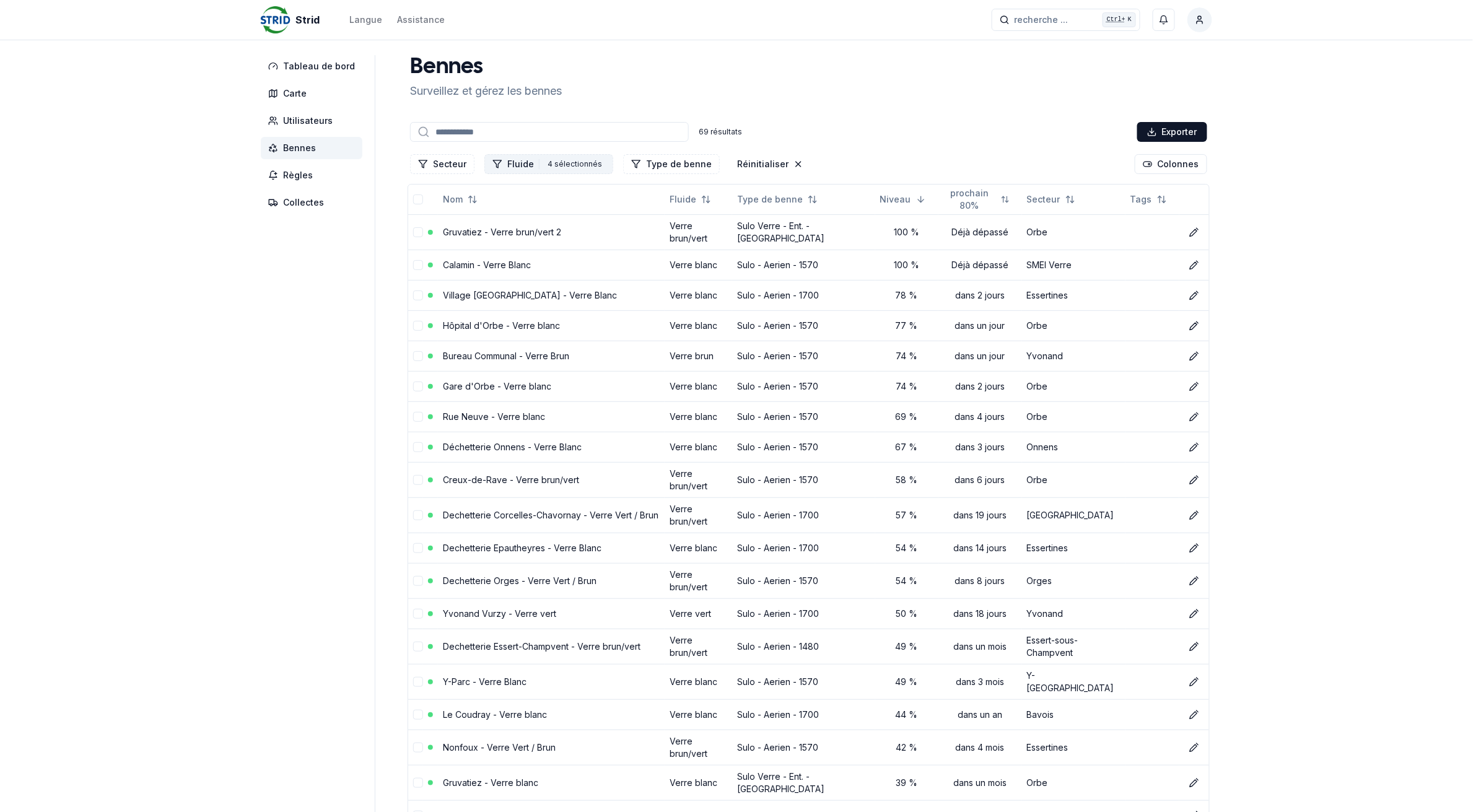
click at [515, 164] on button "Fluide 4 4 sélectionnés" at bounding box center [549, 164] width 129 height 20
click at [740, 161] on button "Réinitialiser" at bounding box center [770, 164] width 81 height 20
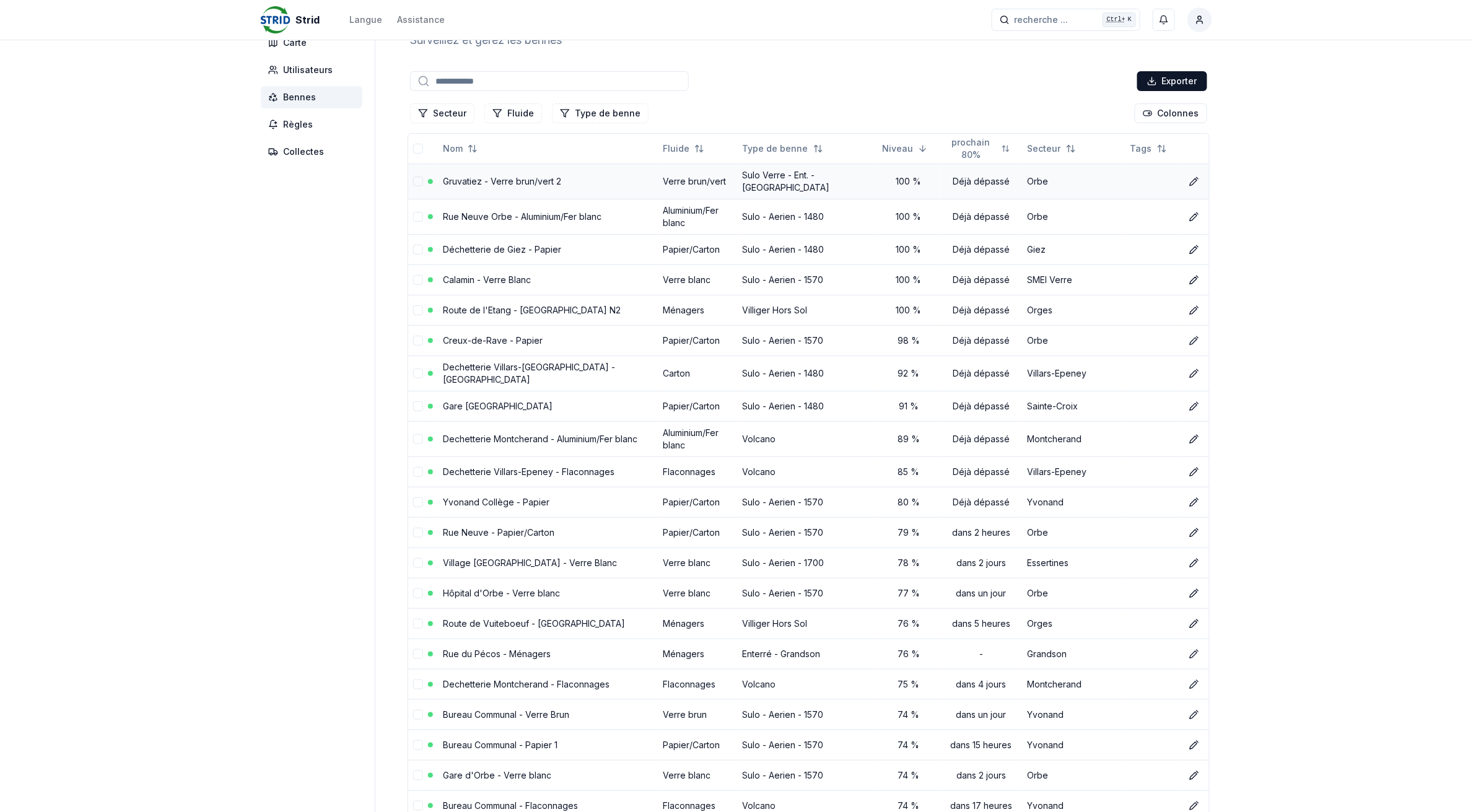
scroll to position [78, 0]
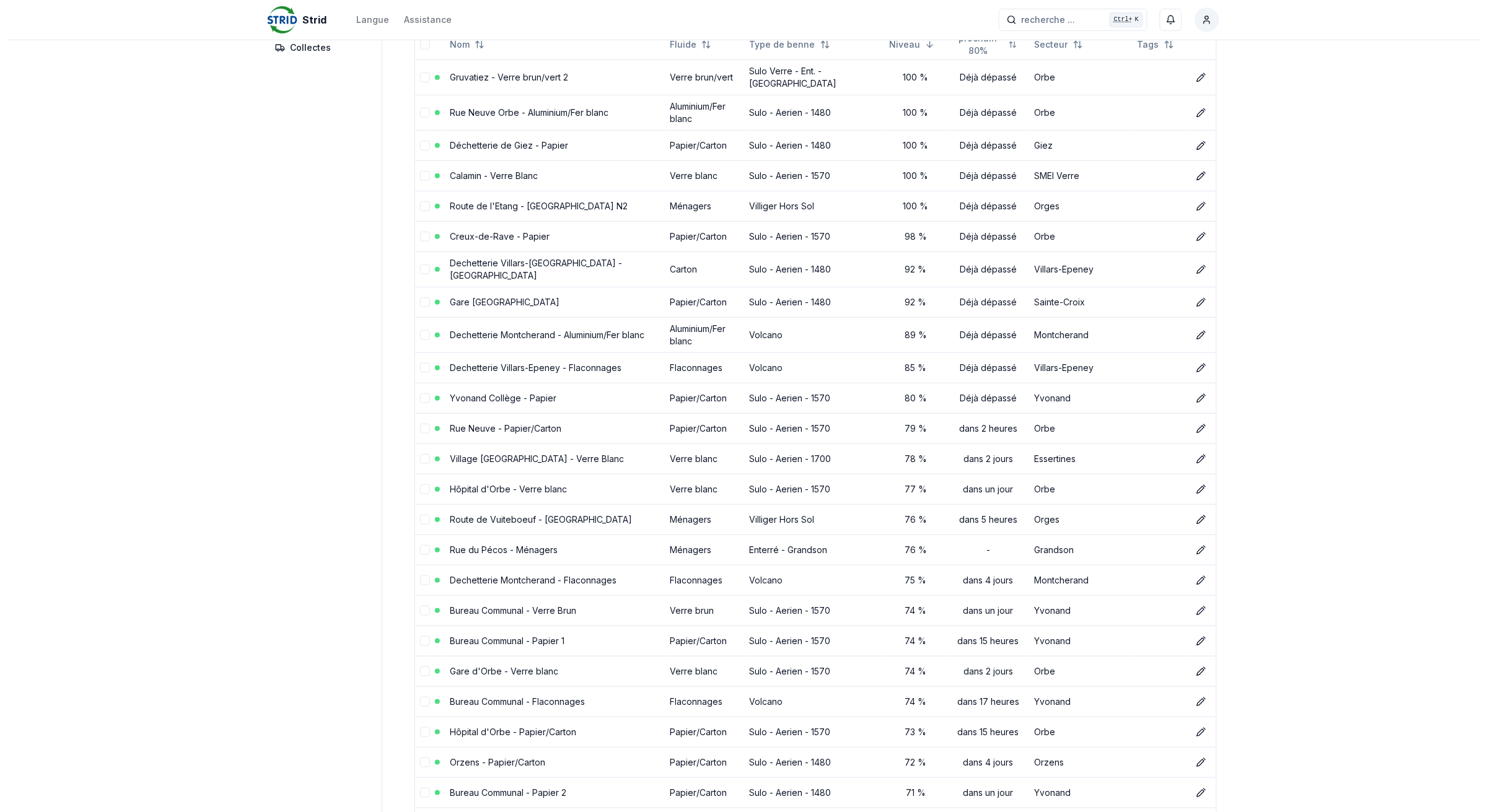
scroll to position [0, 0]
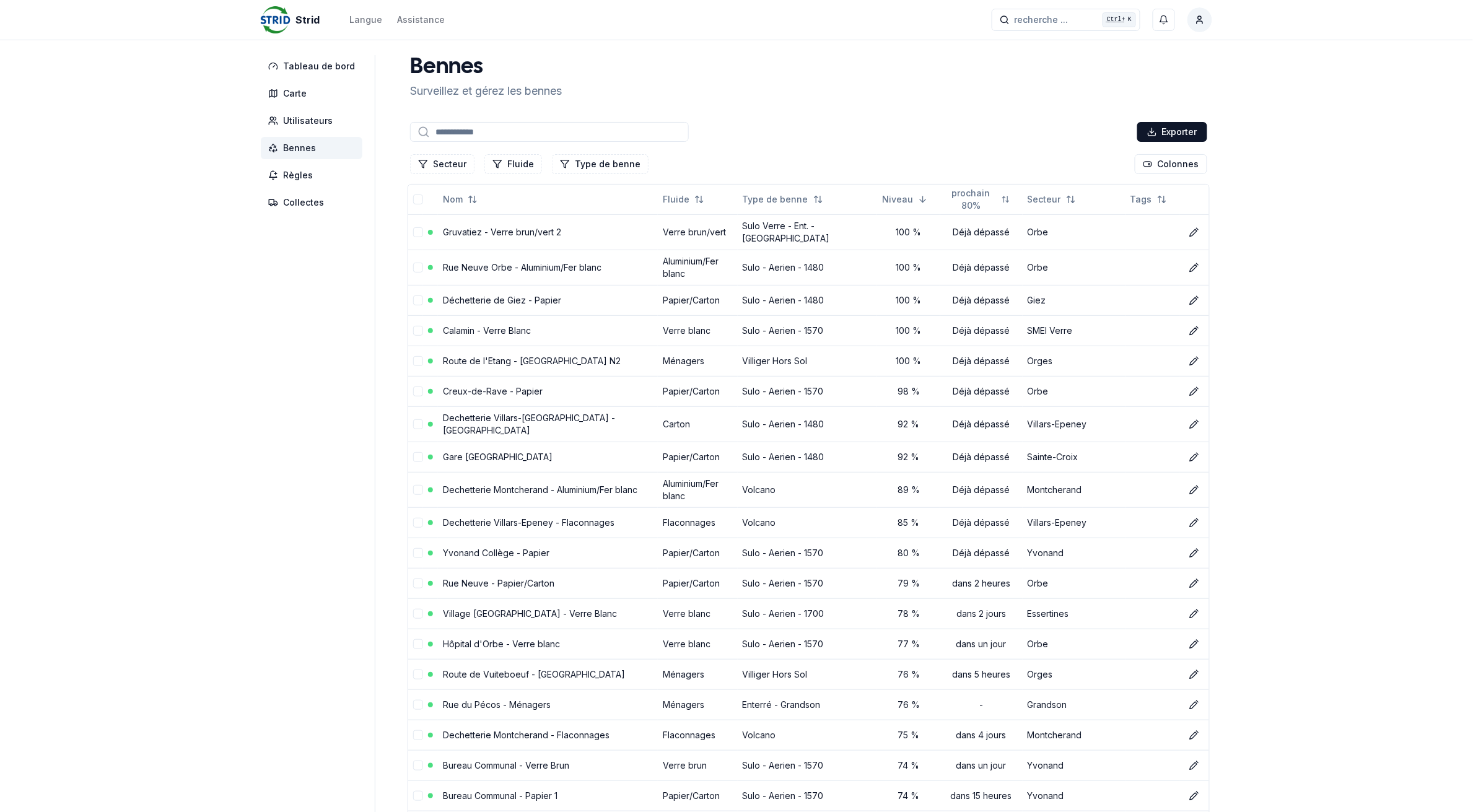
click at [474, 124] on input at bounding box center [550, 132] width 279 height 20
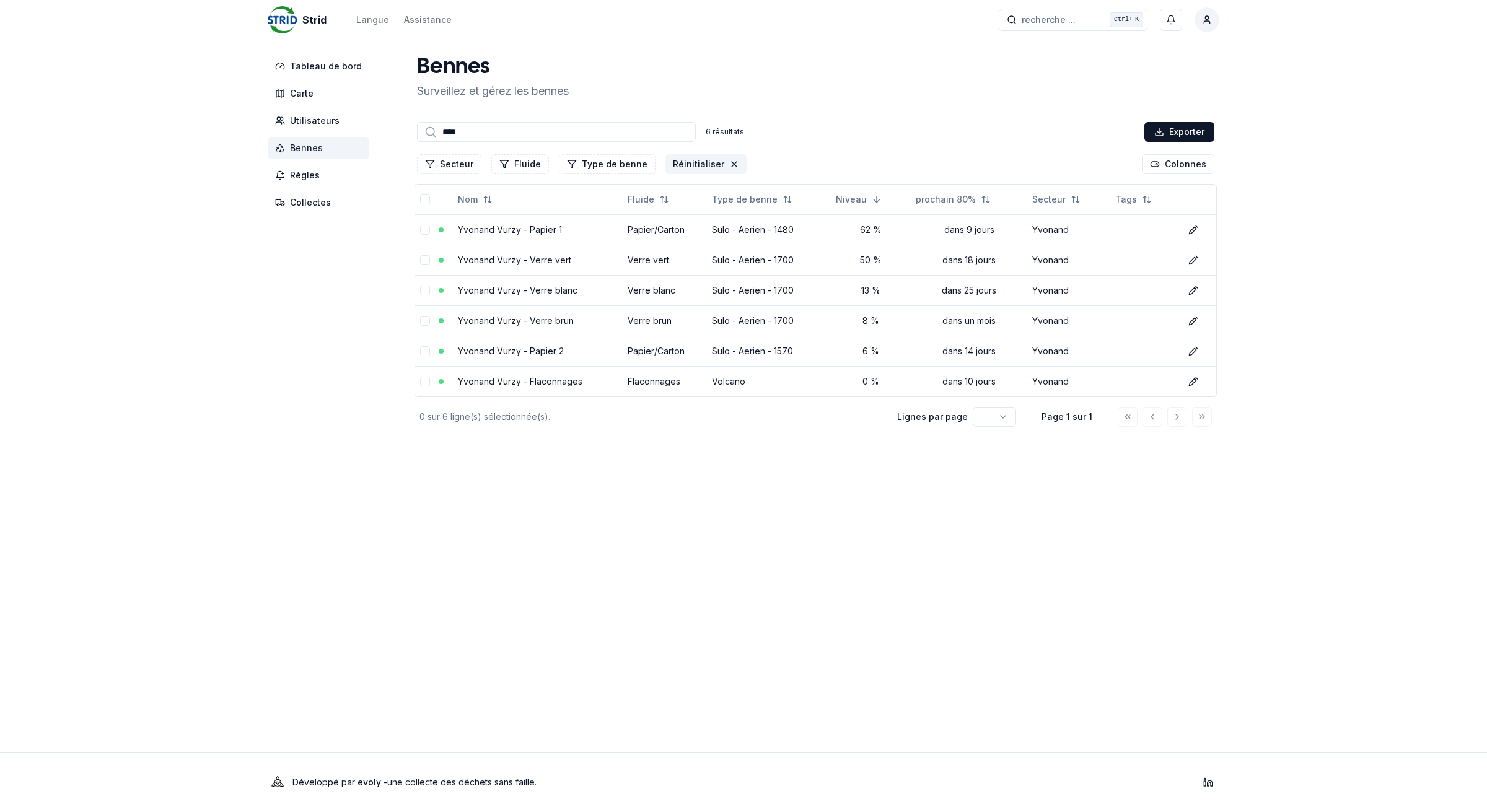
type input "****"
click at [692, 165] on button "Réinitialiser" at bounding box center [706, 164] width 81 height 20
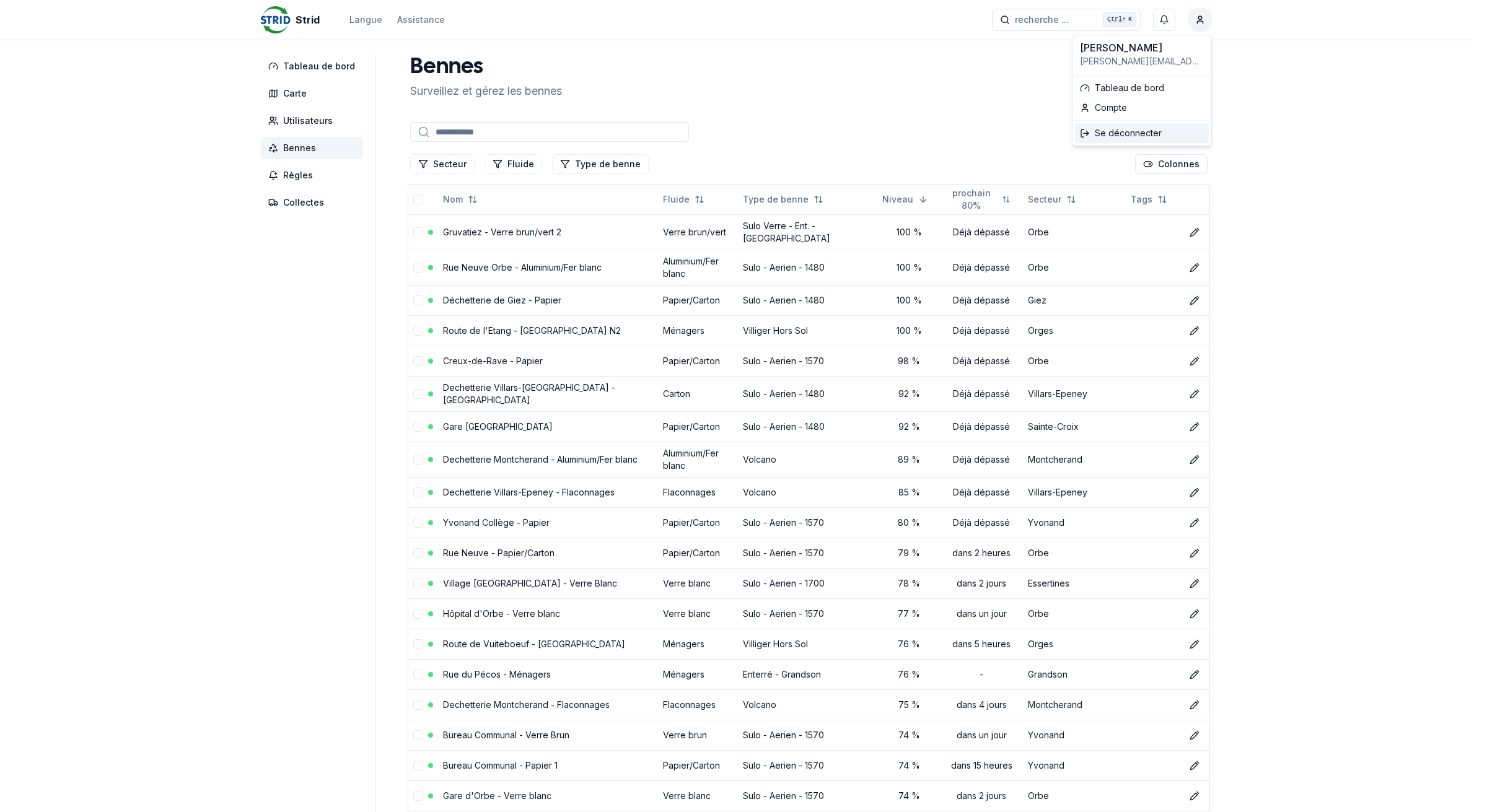
click at [1153, 132] on div "Se déconnecter" at bounding box center [1142, 133] width 134 height 20
